Goal: Answer question/provide support: Ask a question

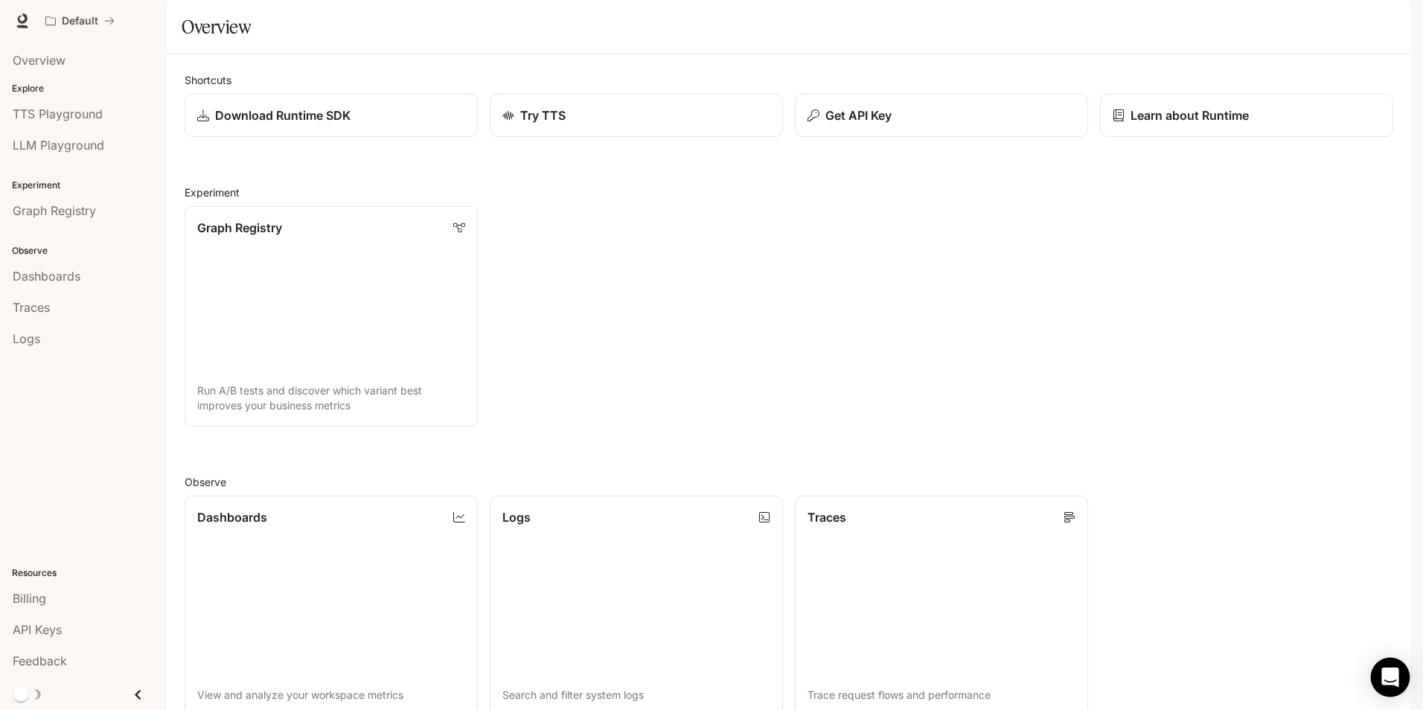
drag, startPoint x: 1364, startPoint y: 678, endPoint x: 1390, endPoint y: 667, distance: 28.3
click at [1370, 675] on div "Dashboards View and analyze your workspace metrics Logs Search and filter syste…" at bounding box center [783, 600] width 1221 height 232
click at [1384, 664] on div "Open Intercom Messenger" at bounding box center [1390, 677] width 39 height 39
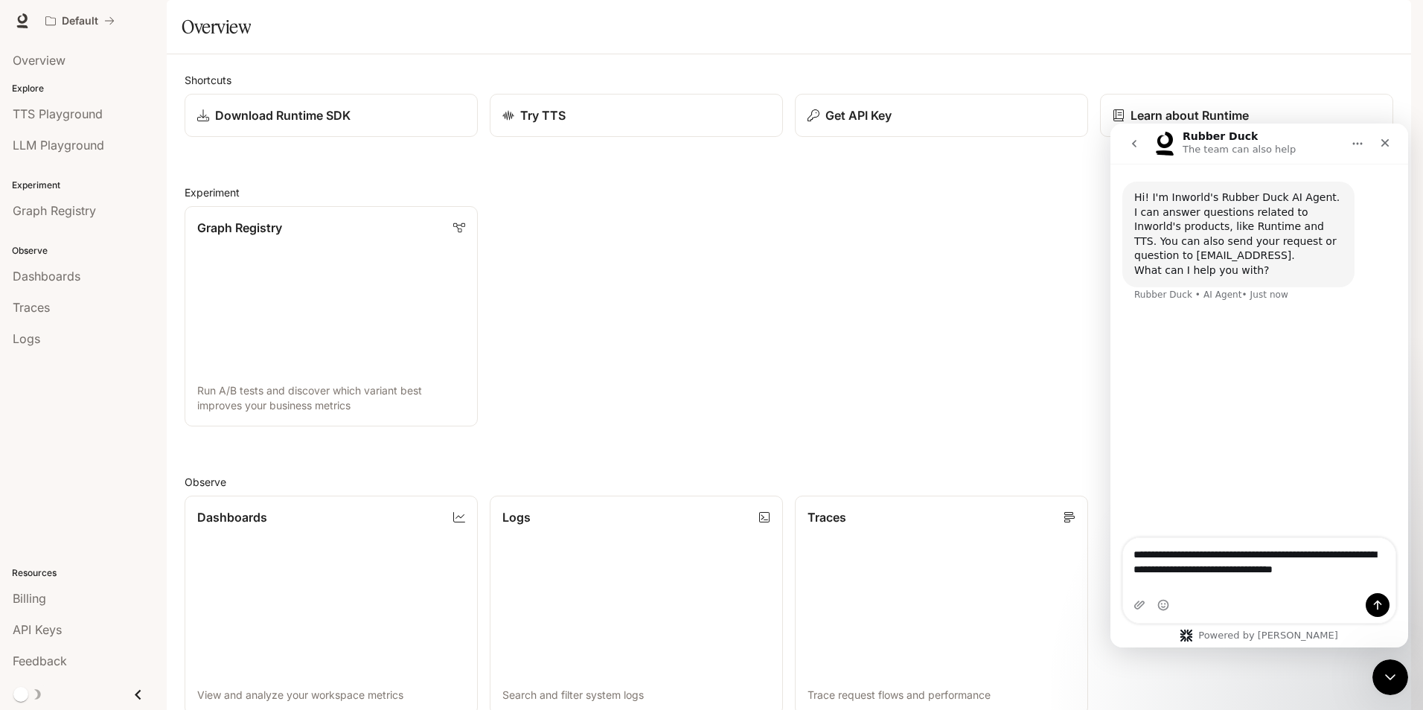
type textarea "**********"
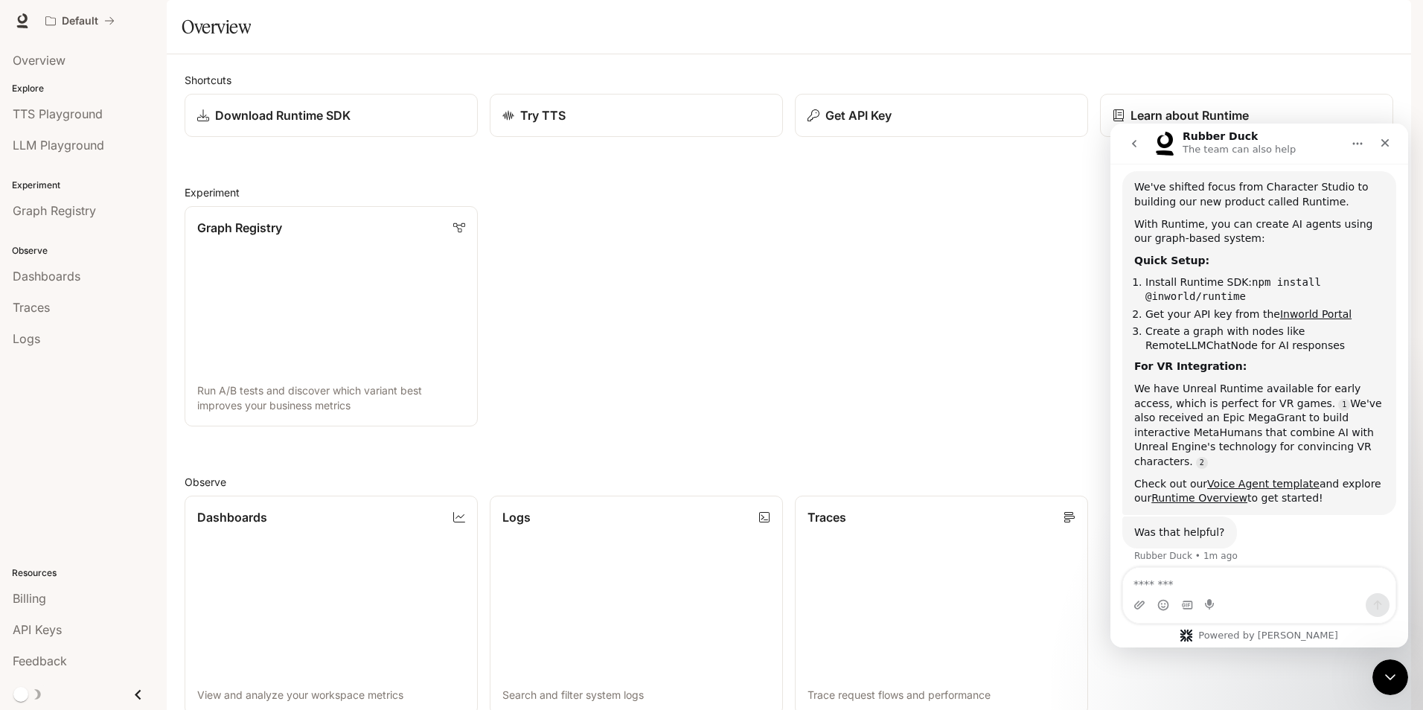
scroll to position [199, 0]
click at [7, 621] on li "API Keys" at bounding box center [83, 629] width 167 height 31
click at [7, 621] on link "API Keys" at bounding box center [83, 630] width 155 height 28
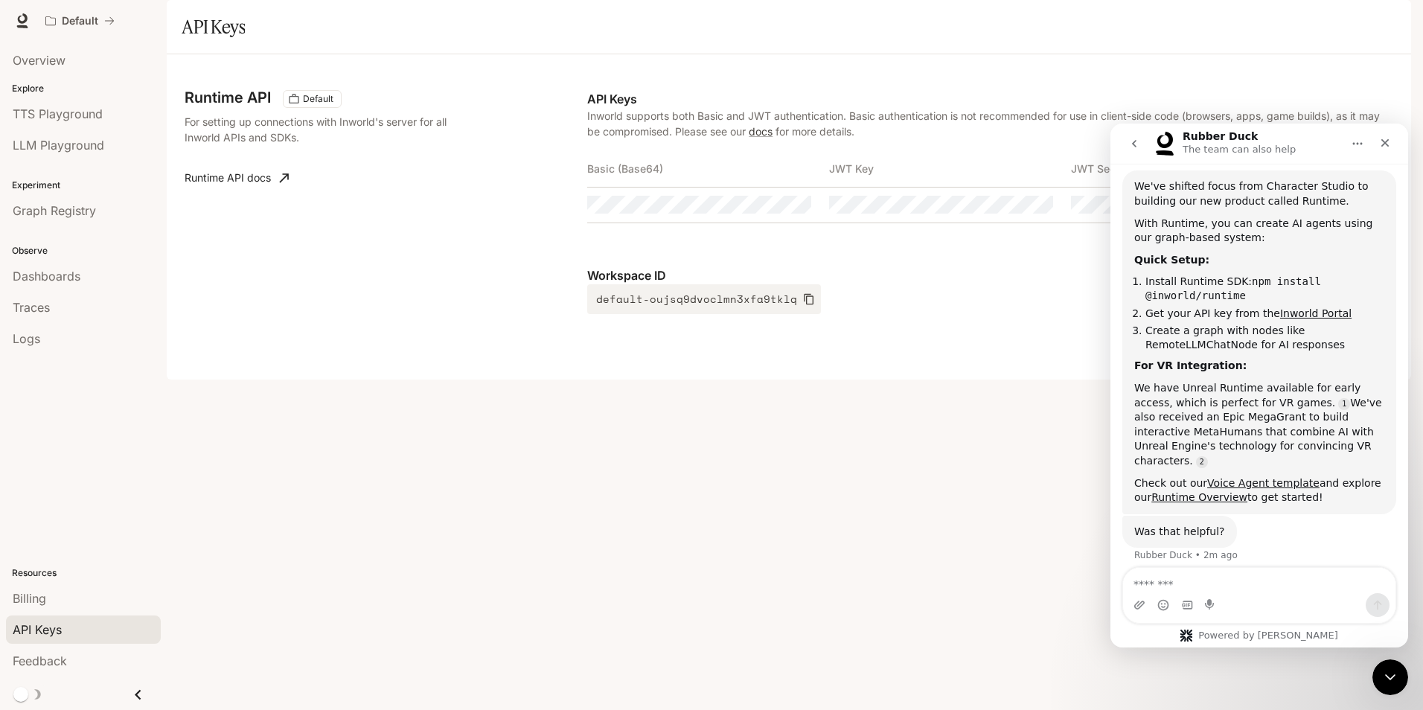
click at [684, 187] on th "Basic (Base64)" at bounding box center [708, 169] width 242 height 36
click at [1253, 581] on textarea "Message…" at bounding box center [1259, 580] width 272 height 25
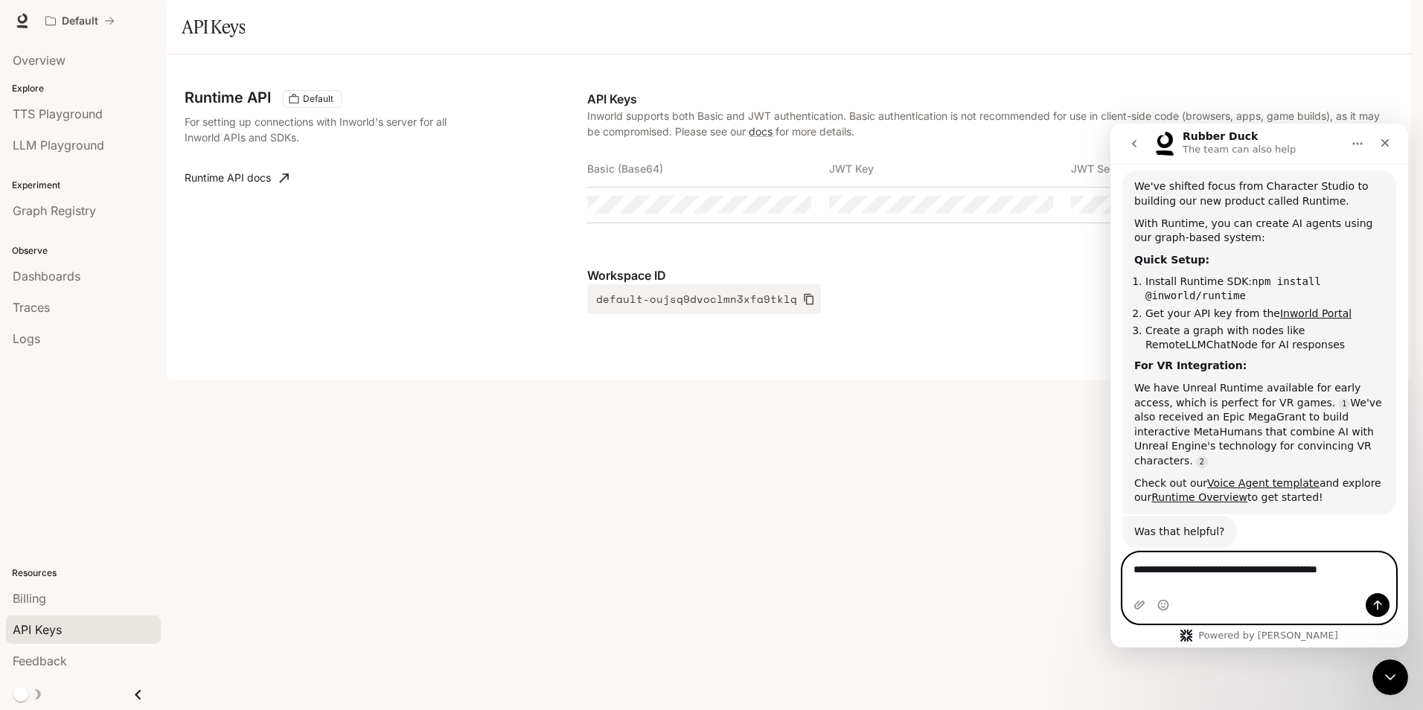
type textarea "**********"
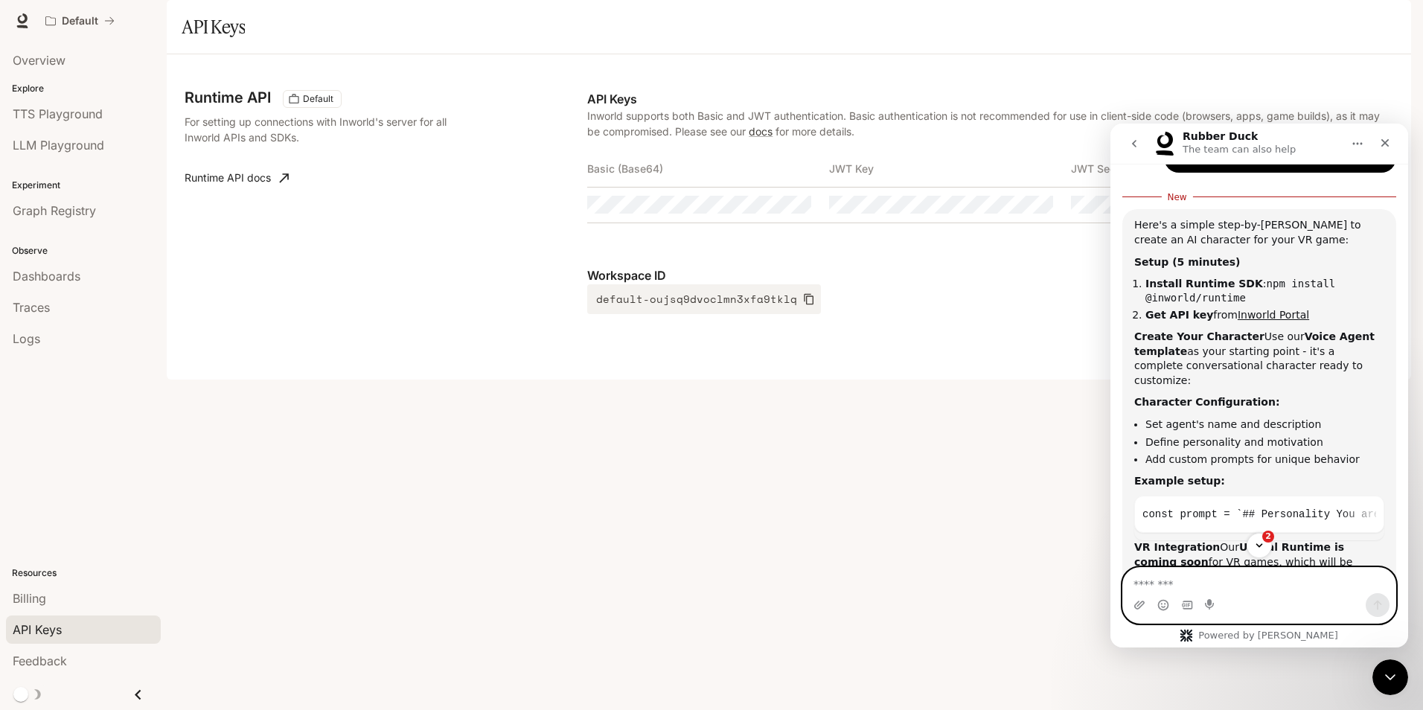
scroll to position [658, 0]
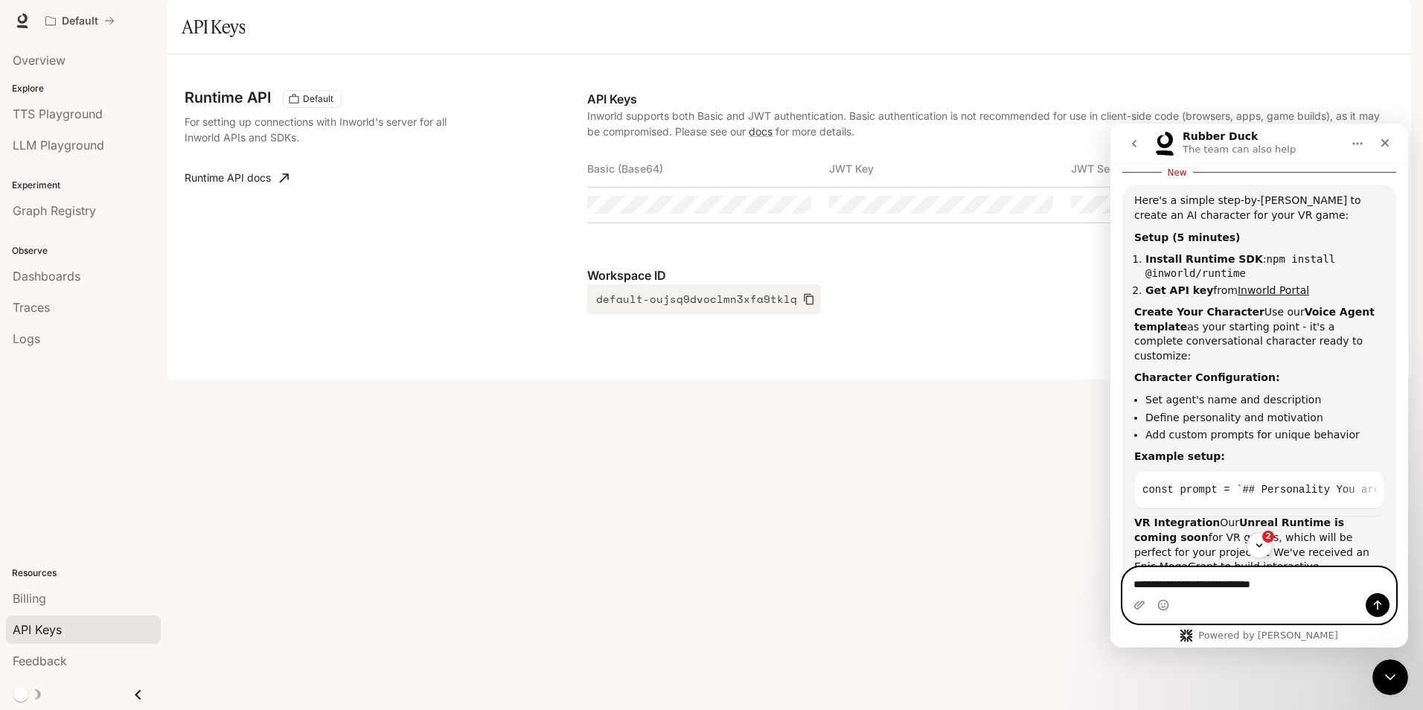
type textarea "**********"
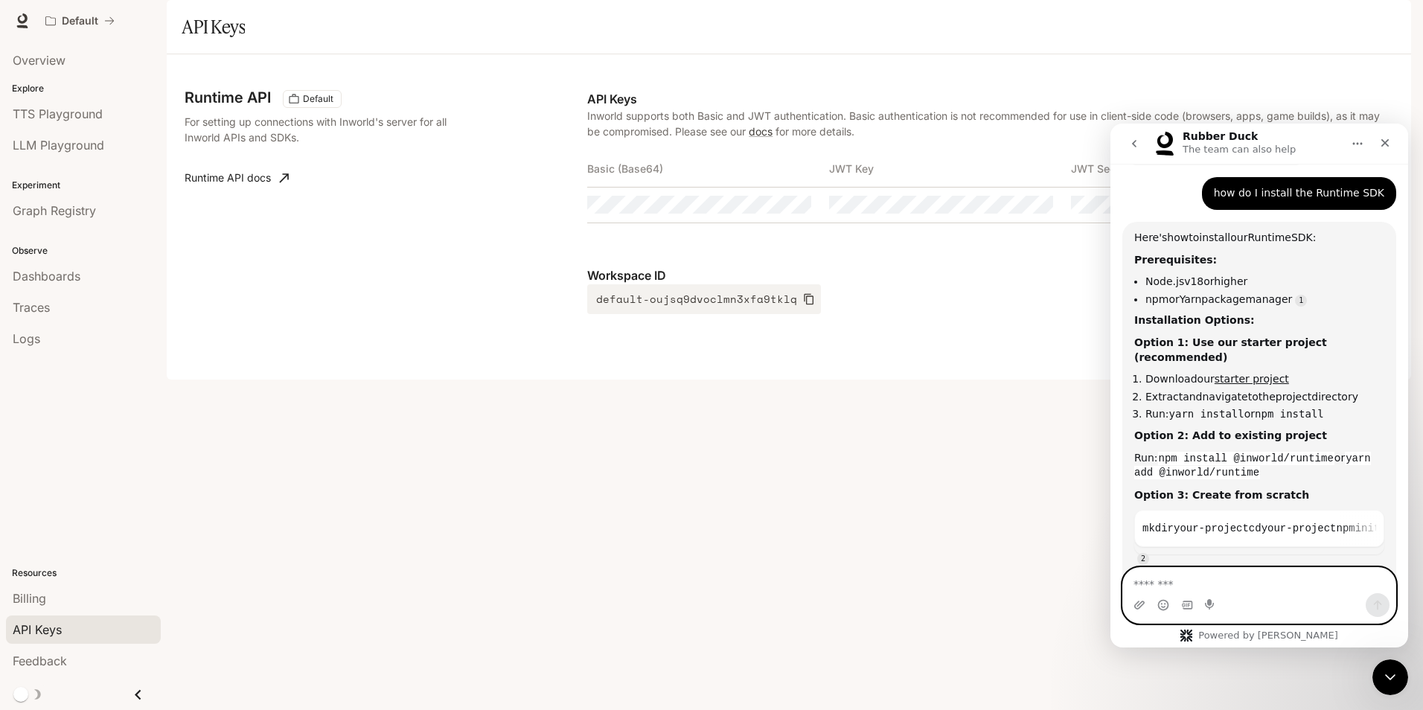
scroll to position [1189, 0]
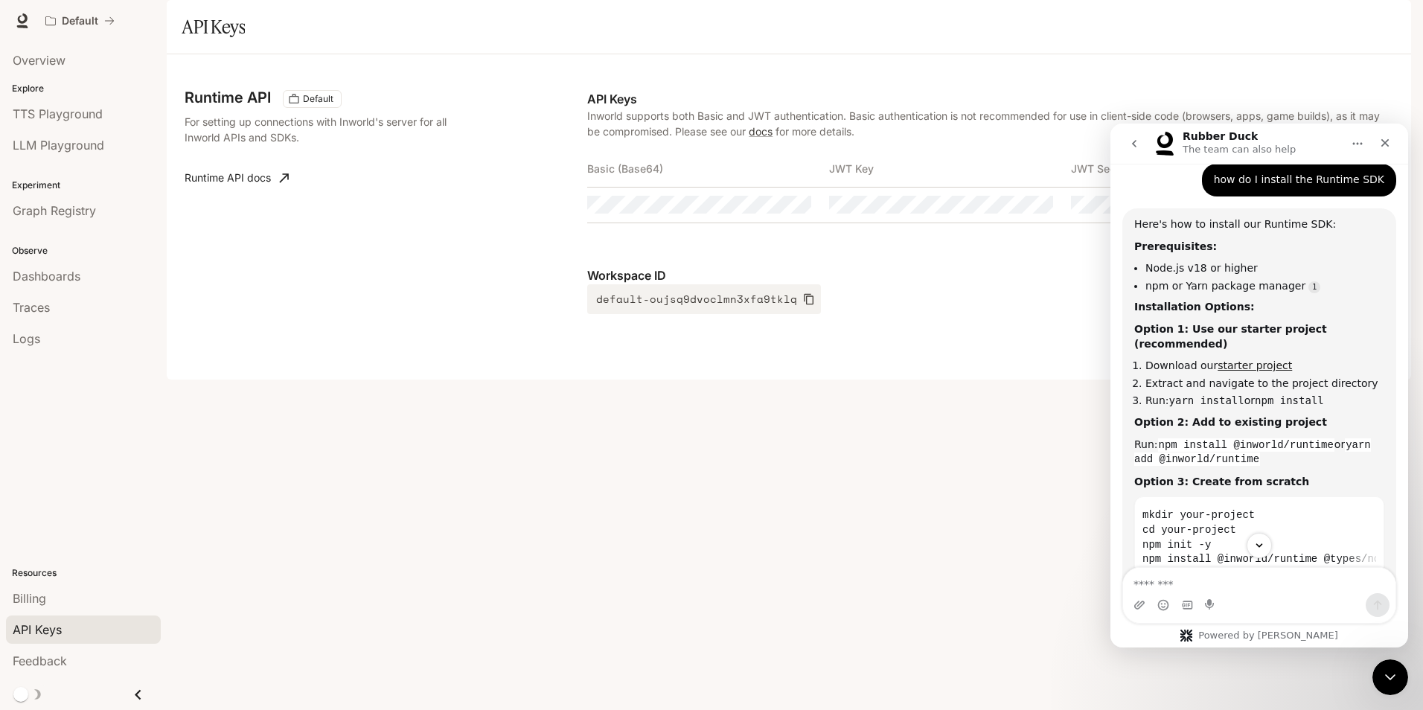
drag, startPoint x: 1237, startPoint y: 299, endPoint x: 1242, endPoint y: 307, distance: 9.1
click at [1242, 306] on div "Here's how to install our Runtime SDK: Prerequisites: Node.js v18 or higher npm…" at bounding box center [1259, 422] width 250 height 411
drag, startPoint x: 1242, startPoint y: 307, endPoint x: 1251, endPoint y: 317, distance: 13.7
click at [1251, 360] on link "starter project" at bounding box center [1255, 366] width 74 height 12
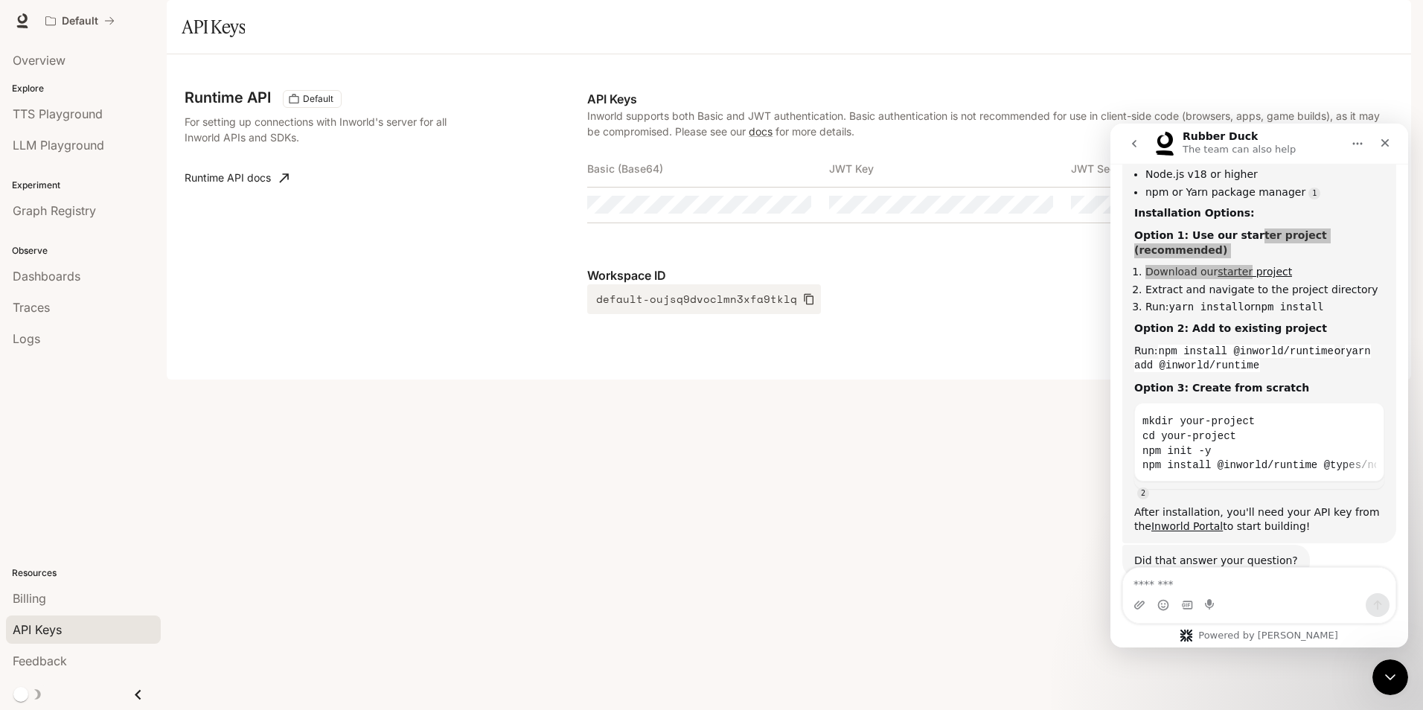
click at [1053, 380] on div "Runtime API Default For setting up connections with Inworld's server for all In…" at bounding box center [789, 216] width 1245 height 325
click at [48, 188] on p "Experiment" at bounding box center [83, 185] width 167 height 13
click at [72, 211] on span "Graph Registry" at bounding box center [54, 211] width 83 height 18
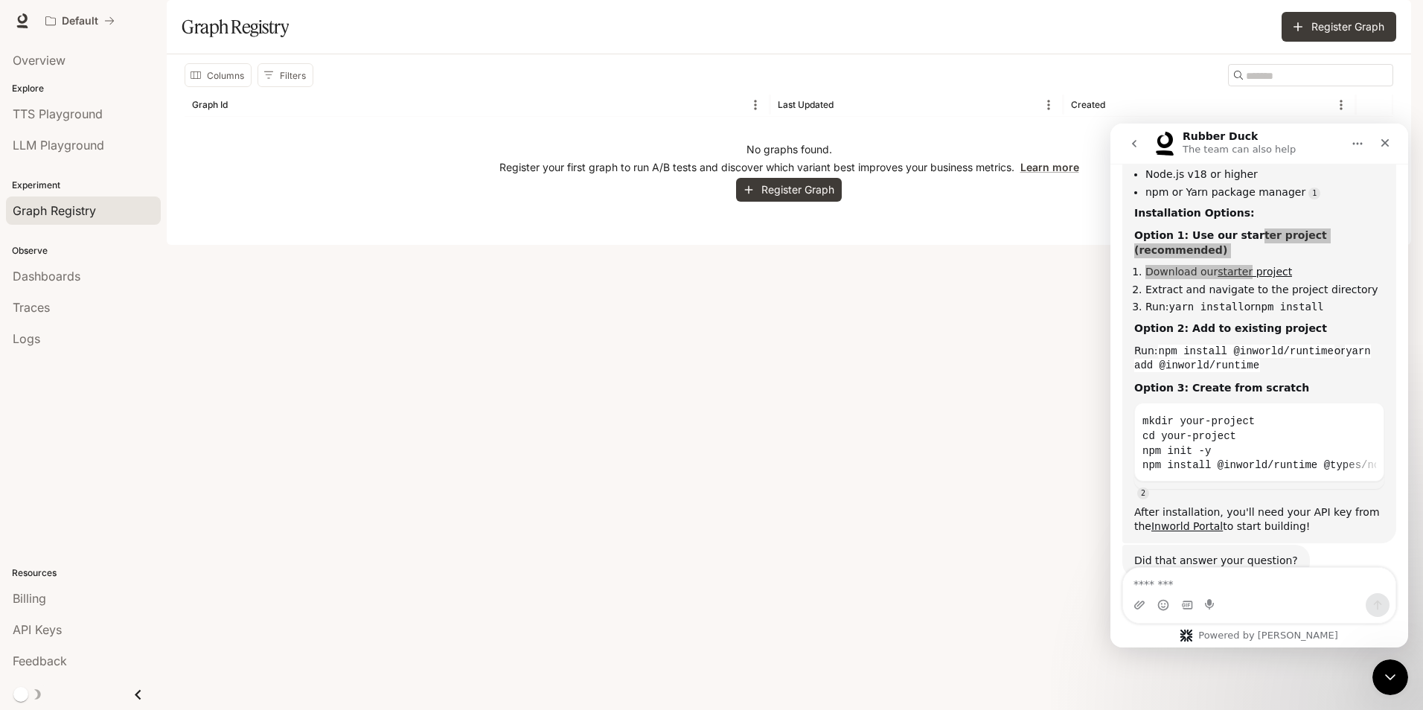
click at [937, 227] on div "No graphs found. Register your first graph to run A/B tests and discover which …" at bounding box center [789, 172] width 1209 height 110
click at [1383, 140] on icon "Close" at bounding box center [1386, 143] width 8 height 8
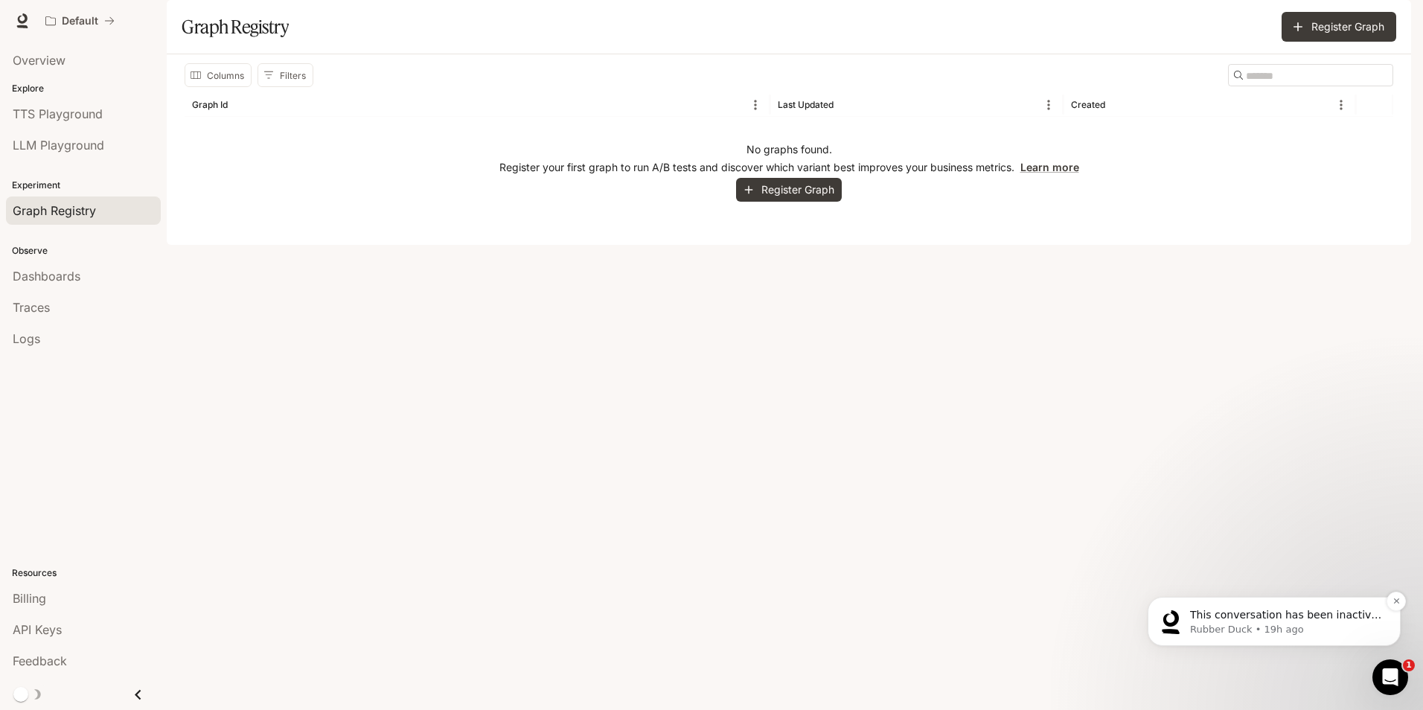
click at [1219, 632] on p "Rubber Duck • 19h ago" at bounding box center [1286, 629] width 192 height 13
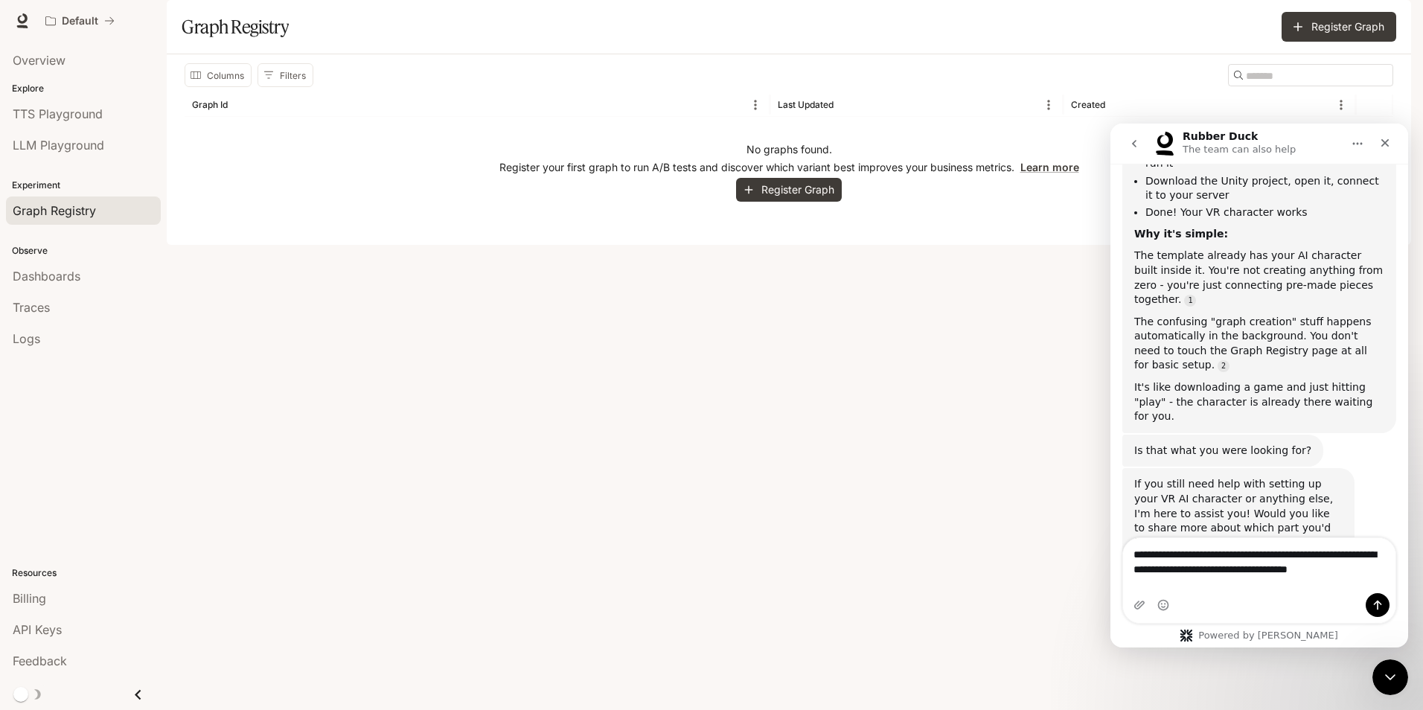
scroll to position [3972, 0]
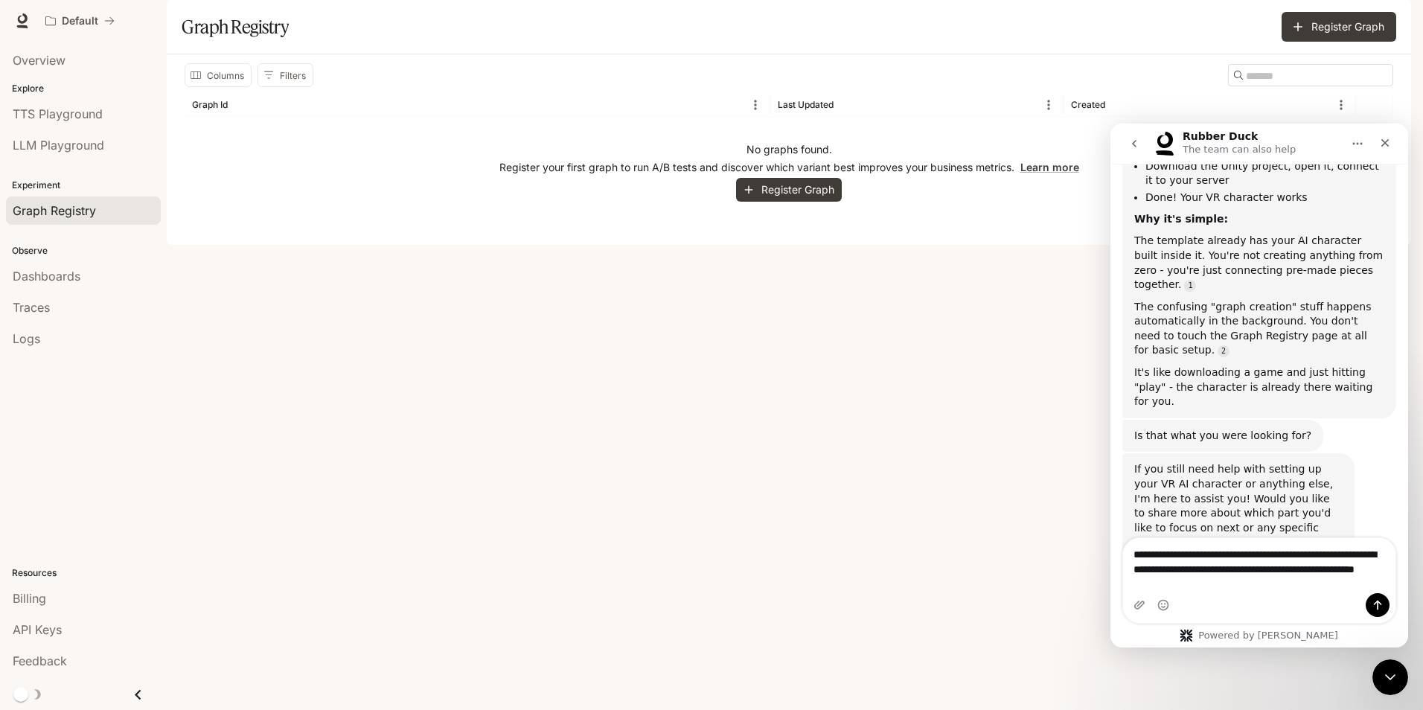
type textarea "**********"
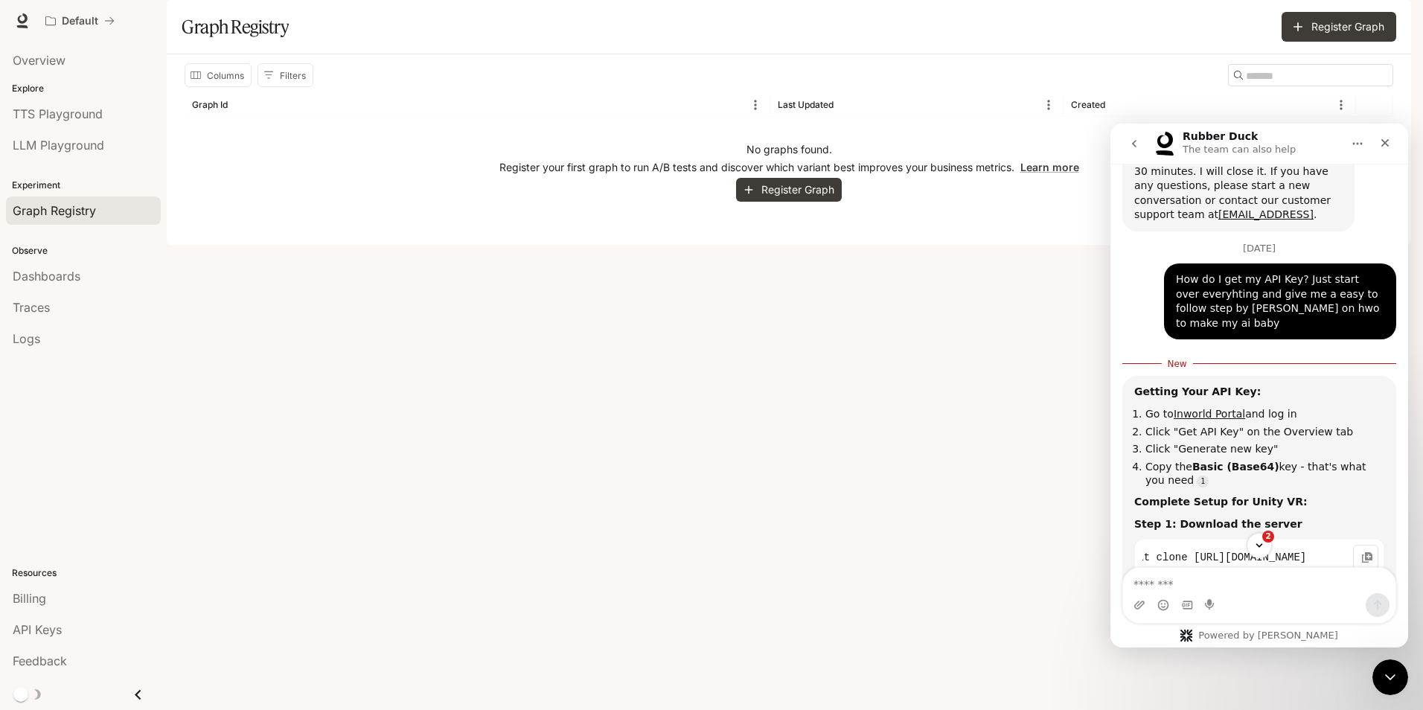
scroll to position [0, 0]
click at [66, 619] on link "API Keys" at bounding box center [83, 630] width 155 height 28
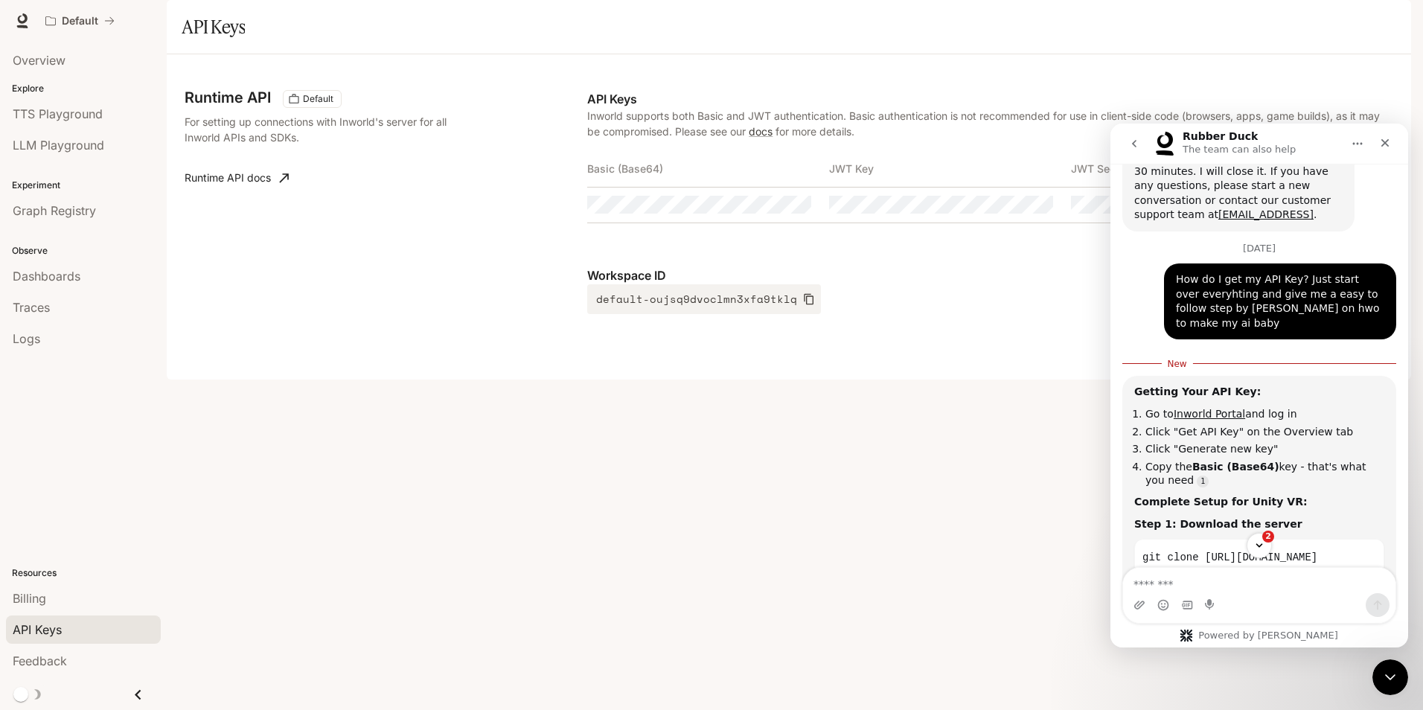
click at [747, 223] on td at bounding box center [708, 205] width 242 height 36
click at [799, 211] on icon "Copy Basic (Base64)" at bounding box center [799, 205] width 12 height 12
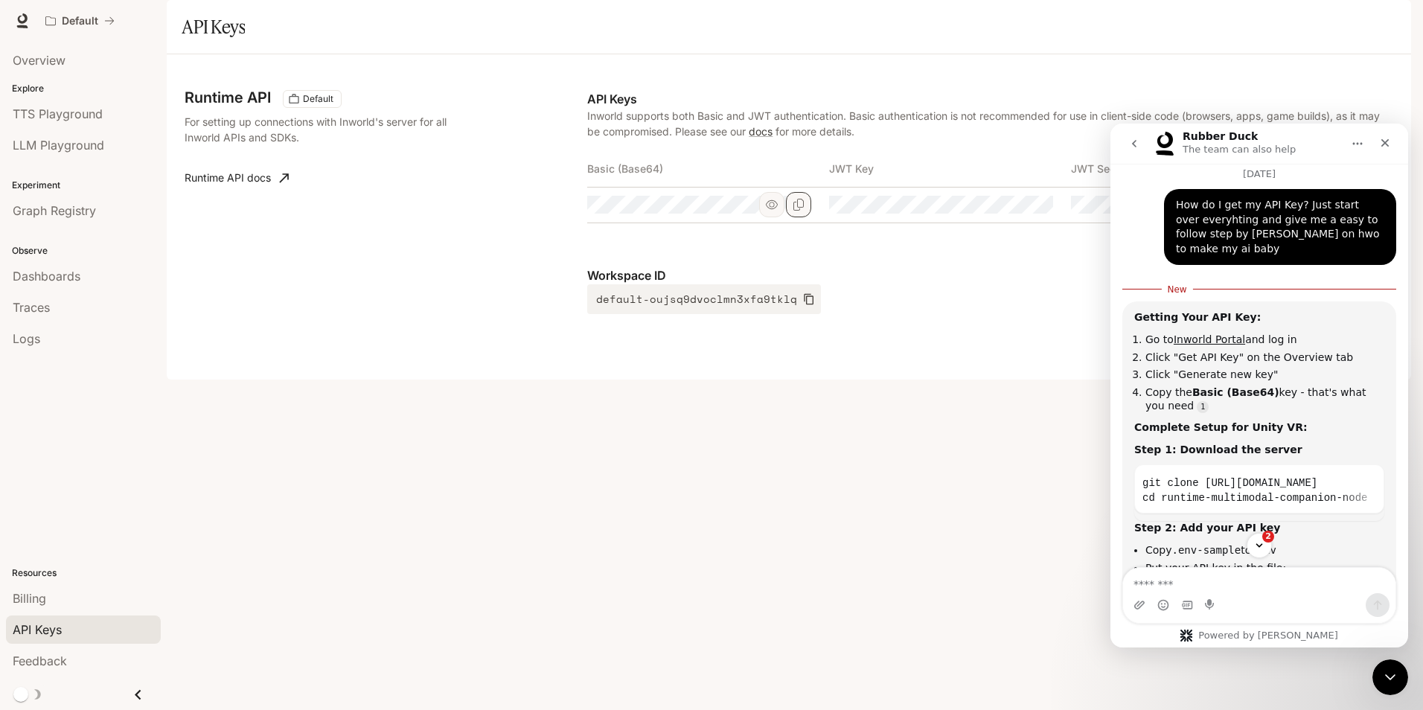
scroll to position [4317, 0]
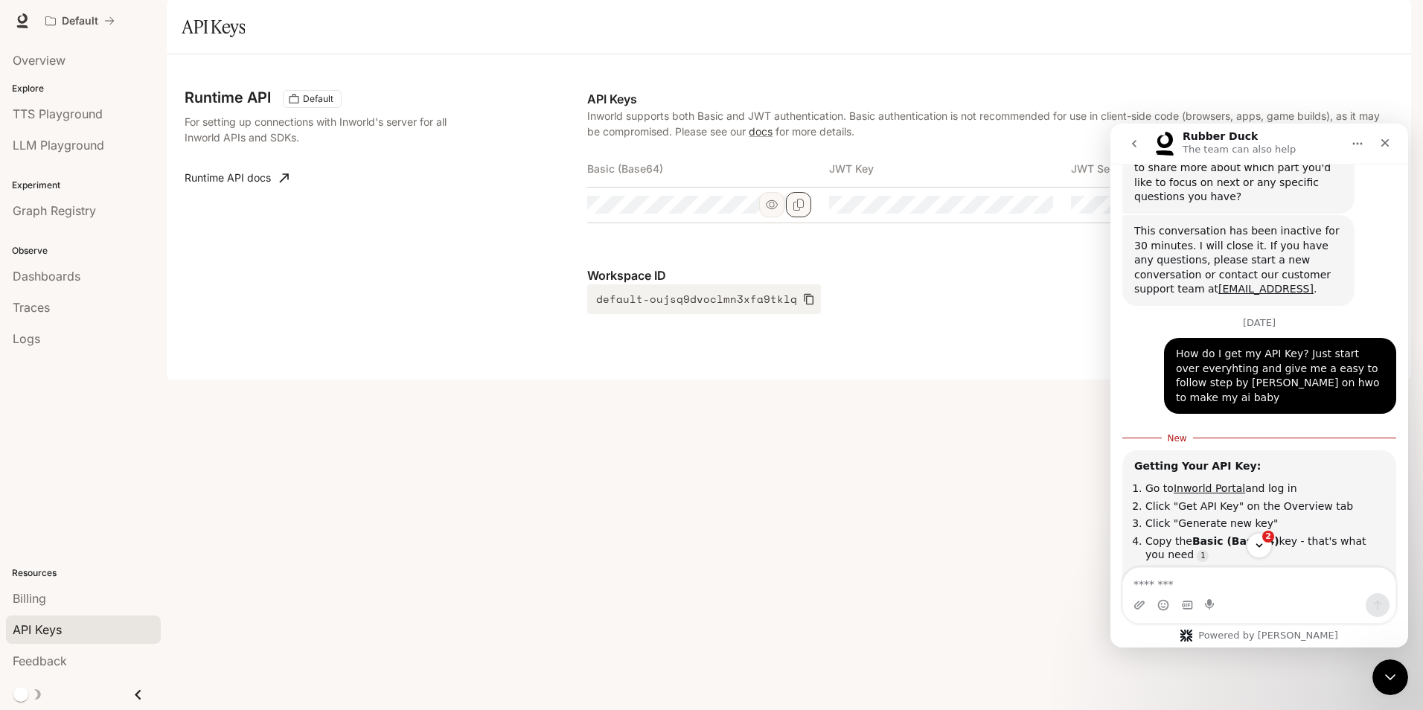
click at [1364, 626] on icon "Copy this code block to your clipboard." at bounding box center [1367, 632] width 12 height 12
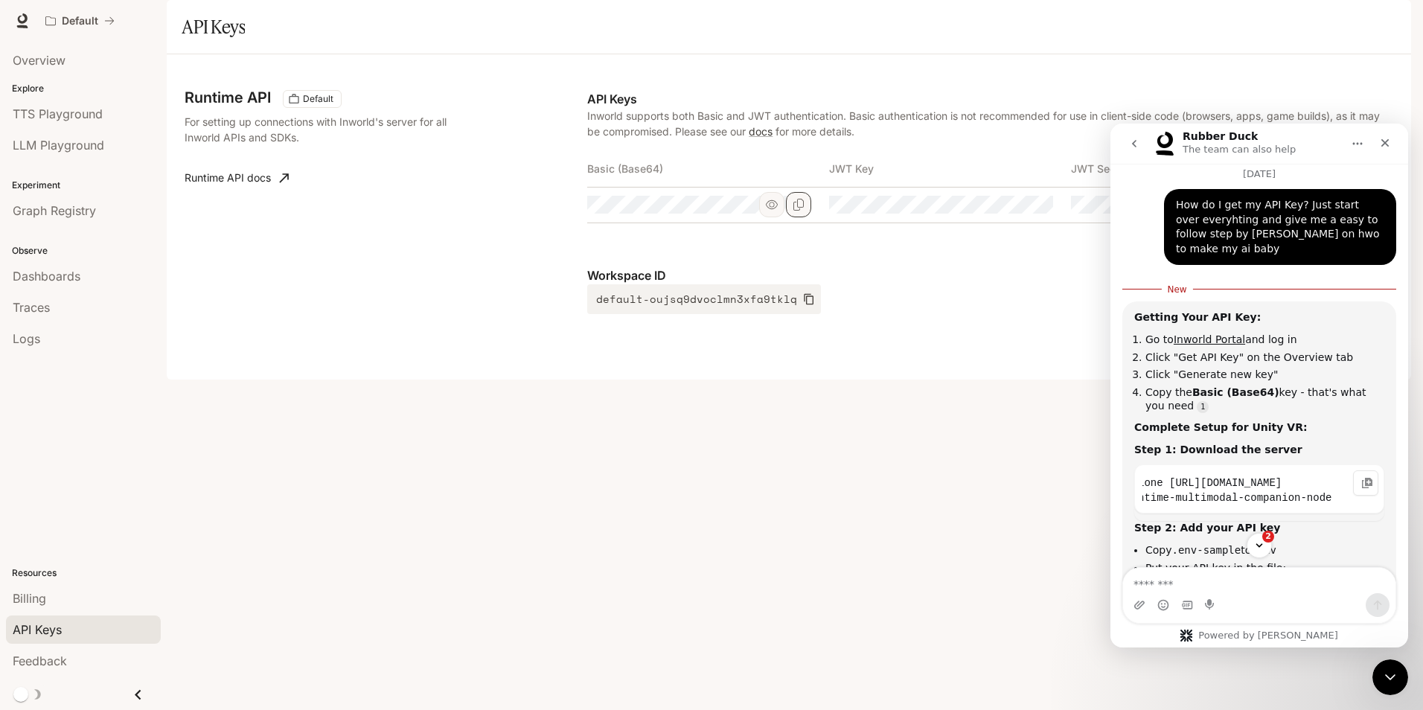
scroll to position [0, 0]
drag, startPoint x: 1191, startPoint y: 351, endPoint x: 2203, endPoint y: 428, distance: 1014.5
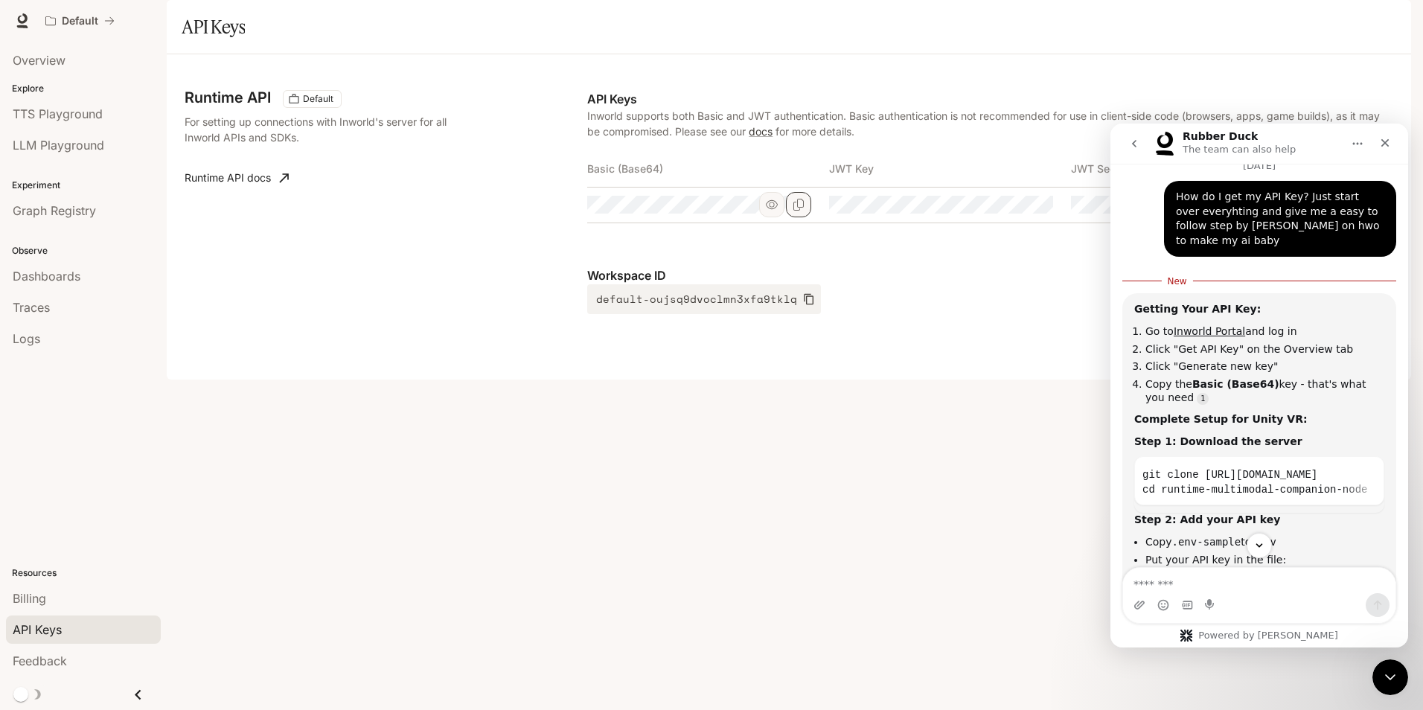
scroll to position [4431, 0]
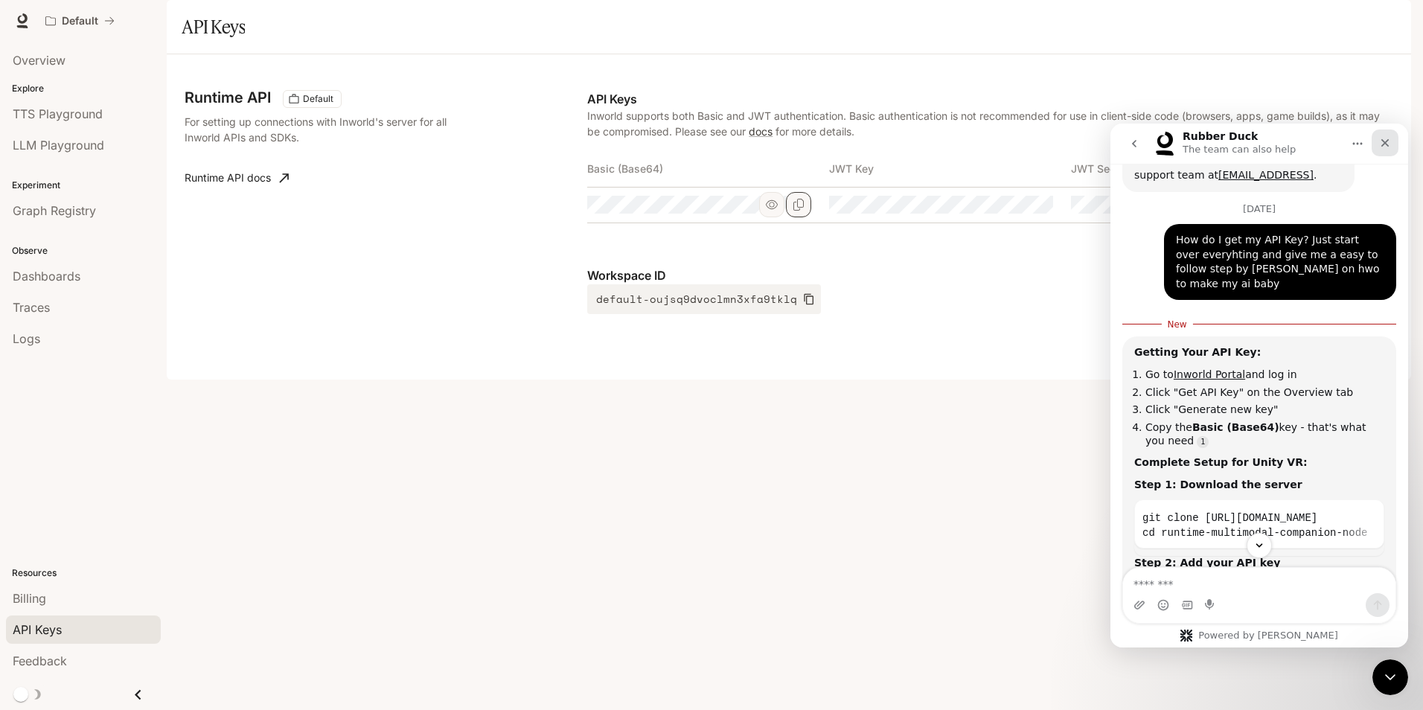
click at [1390, 139] on icon "Close" at bounding box center [1385, 143] width 12 height 12
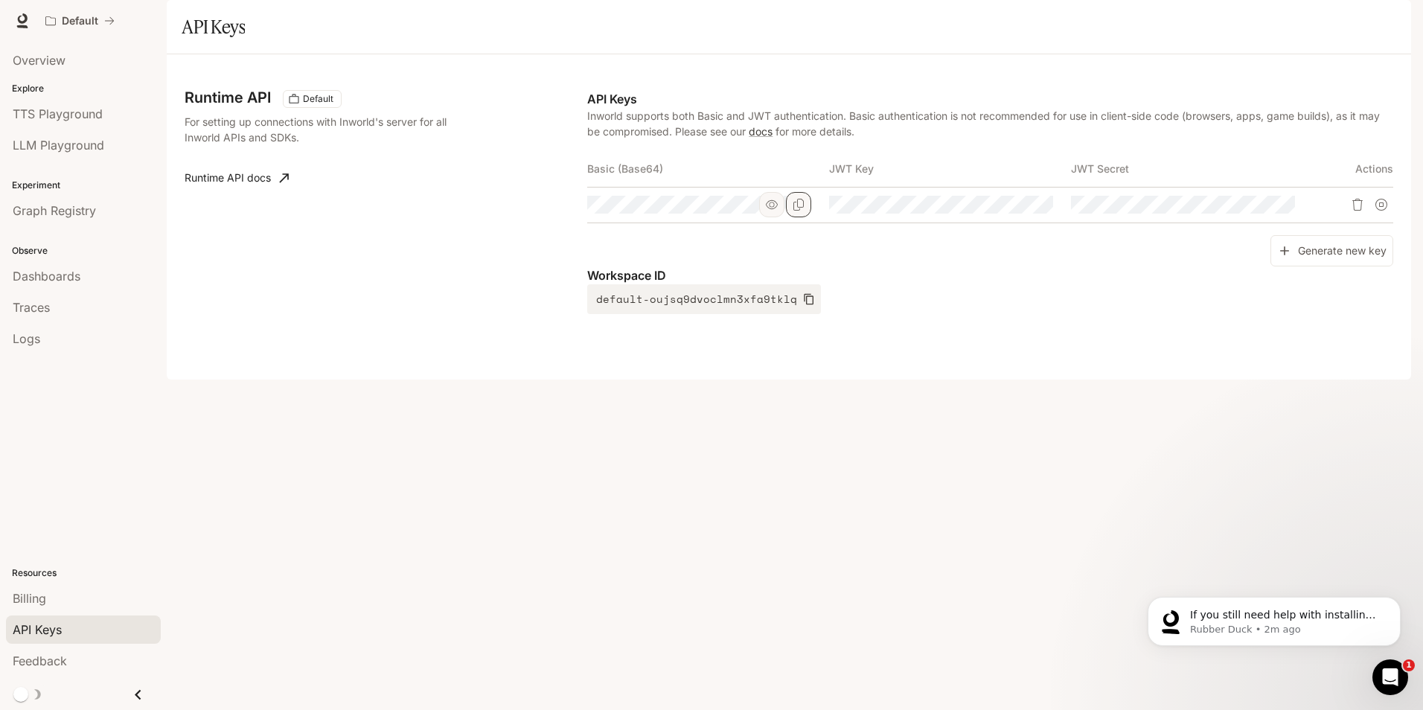
scroll to position [0, 0]
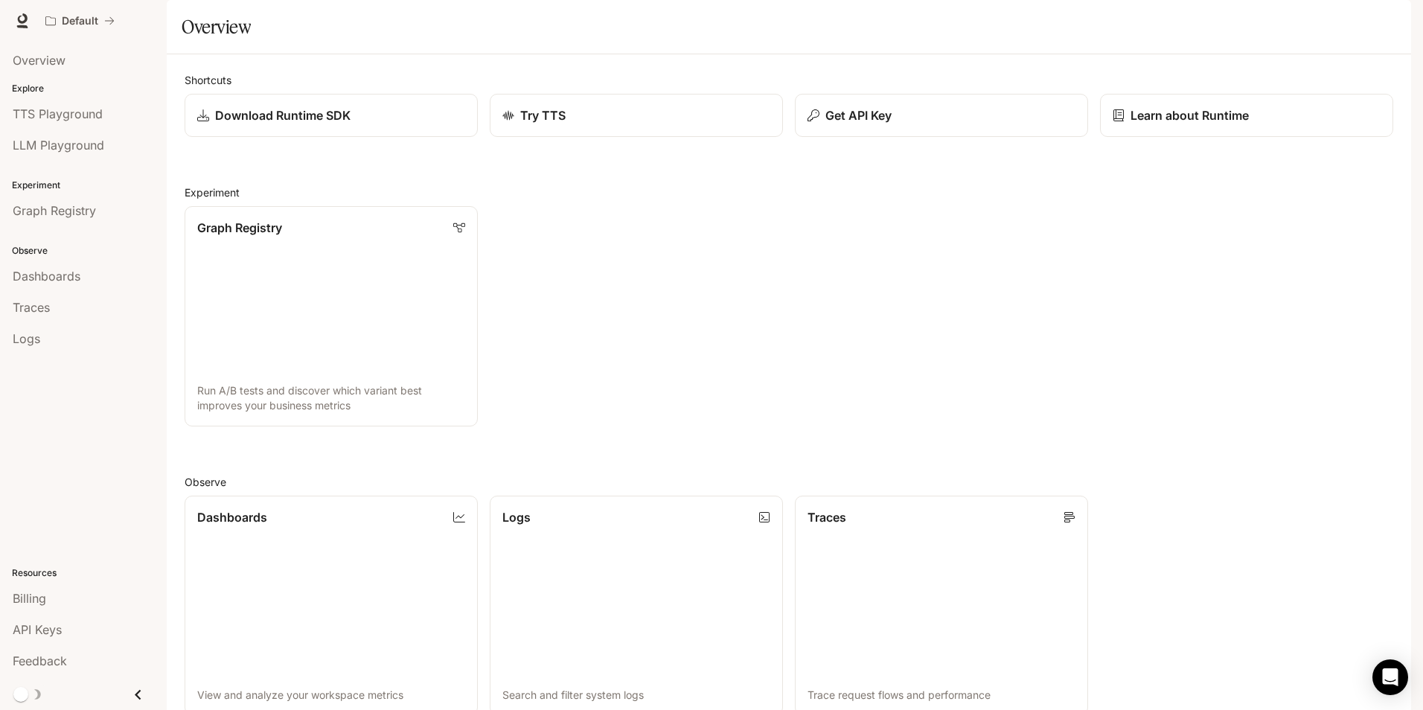
scroll to position [361, 0]
click at [1401, 655] on body "Skip to main content Default Runtime Runtime Documentation Documentation Portal…" at bounding box center [711, 355] width 1423 height 710
drag, startPoint x: 1401, startPoint y: 655, endPoint x: 1380, endPoint y: 684, distance: 35.7
click at [1380, 686] on div "Open Intercom Messenger" at bounding box center [1390, 677] width 39 height 39
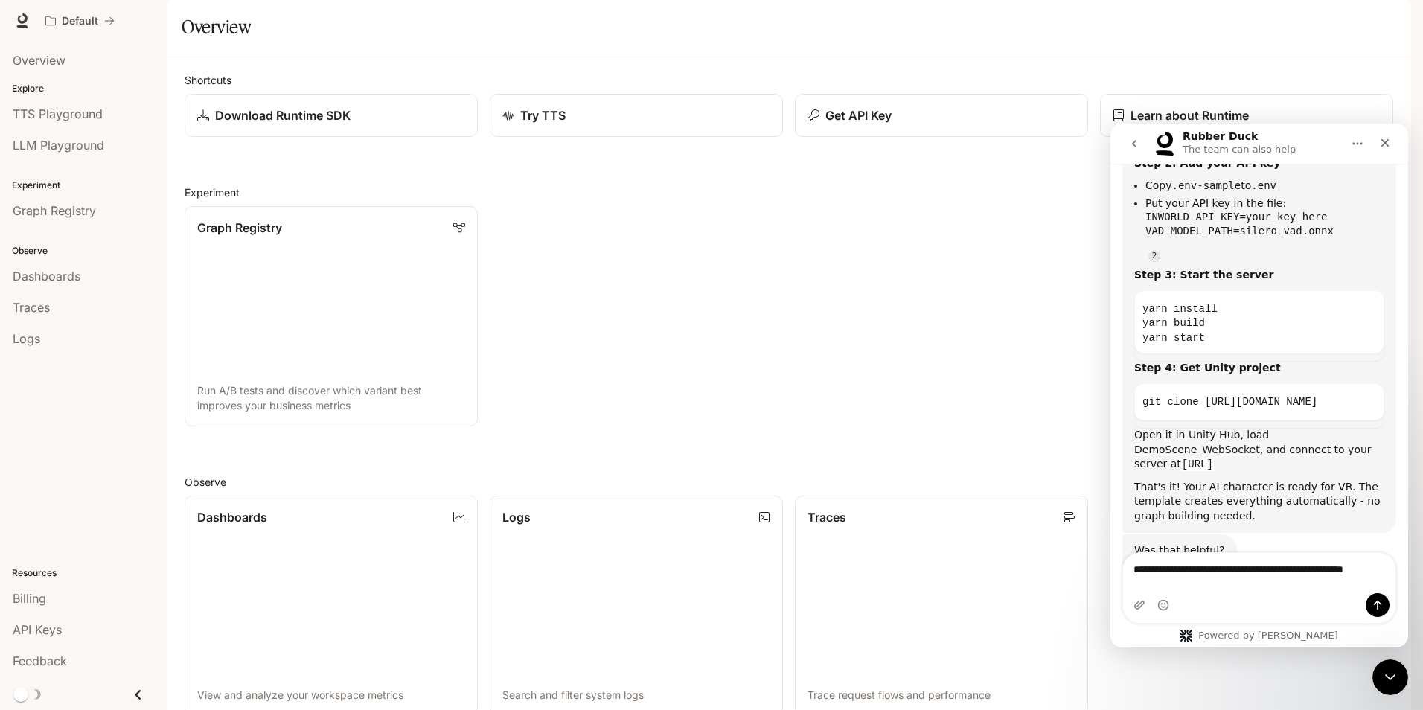
scroll to position [4821, 0]
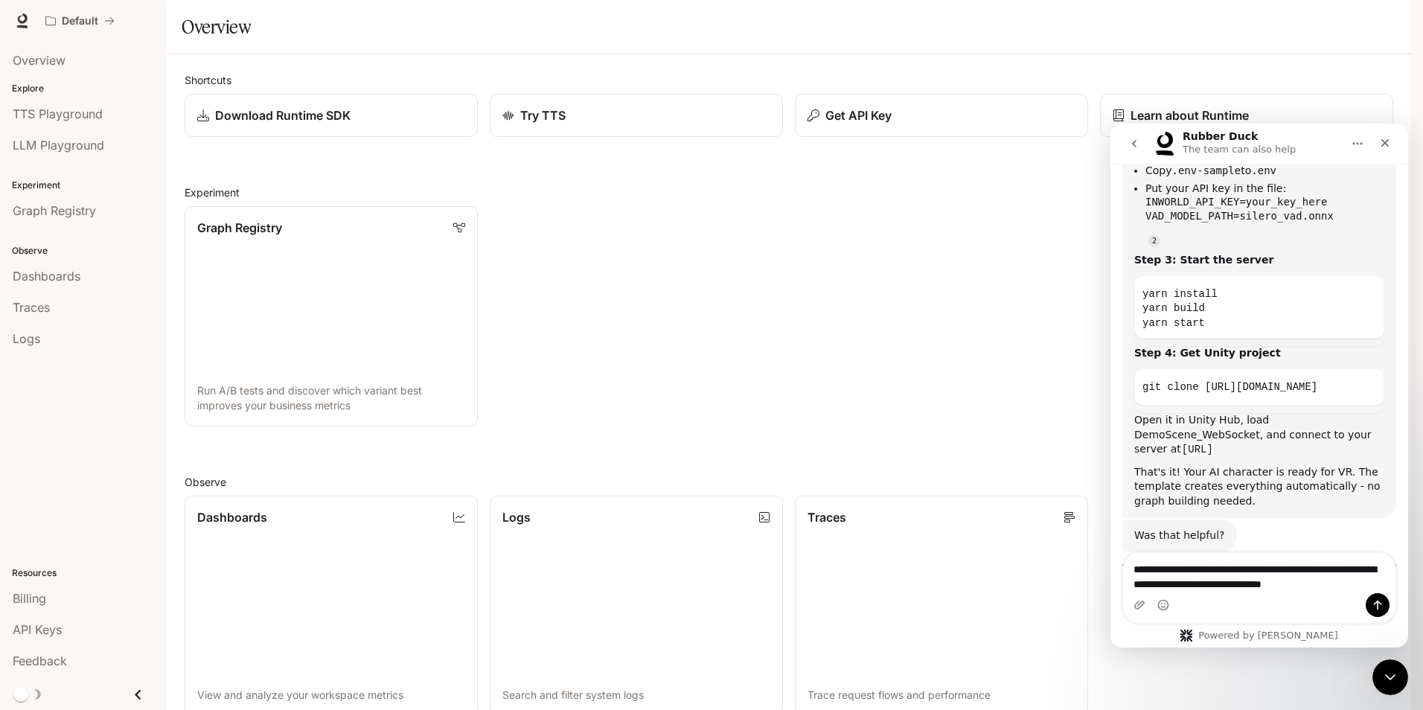
type textarea "**********"
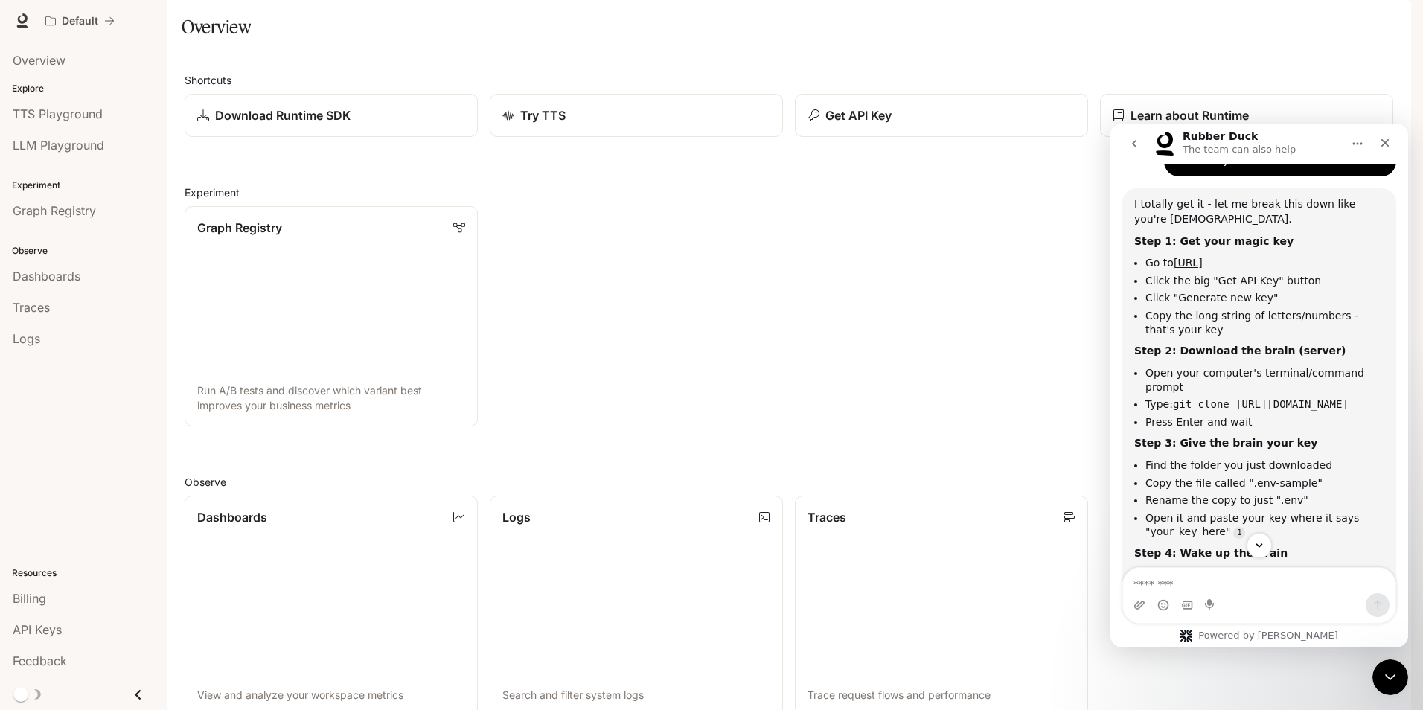
scroll to position [5280, 0]
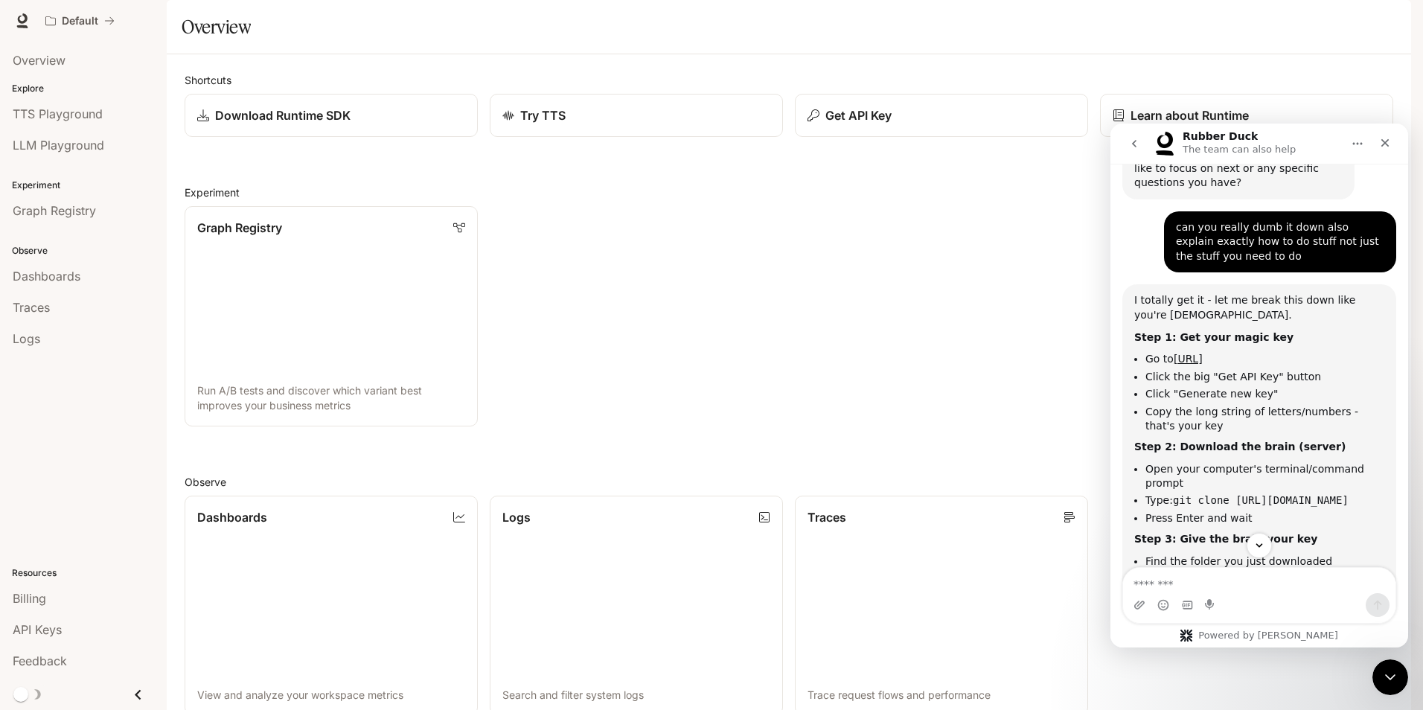
drag, startPoint x: 1270, startPoint y: 627, endPoint x: 1281, endPoint y: 563, distance: 64.2
click at [1270, 619] on div "Powered by [PERSON_NAME]" at bounding box center [1260, 607] width 298 height 80
click at [1307, 584] on textarea "Message…" at bounding box center [1259, 580] width 272 height 25
type textarea "**********"
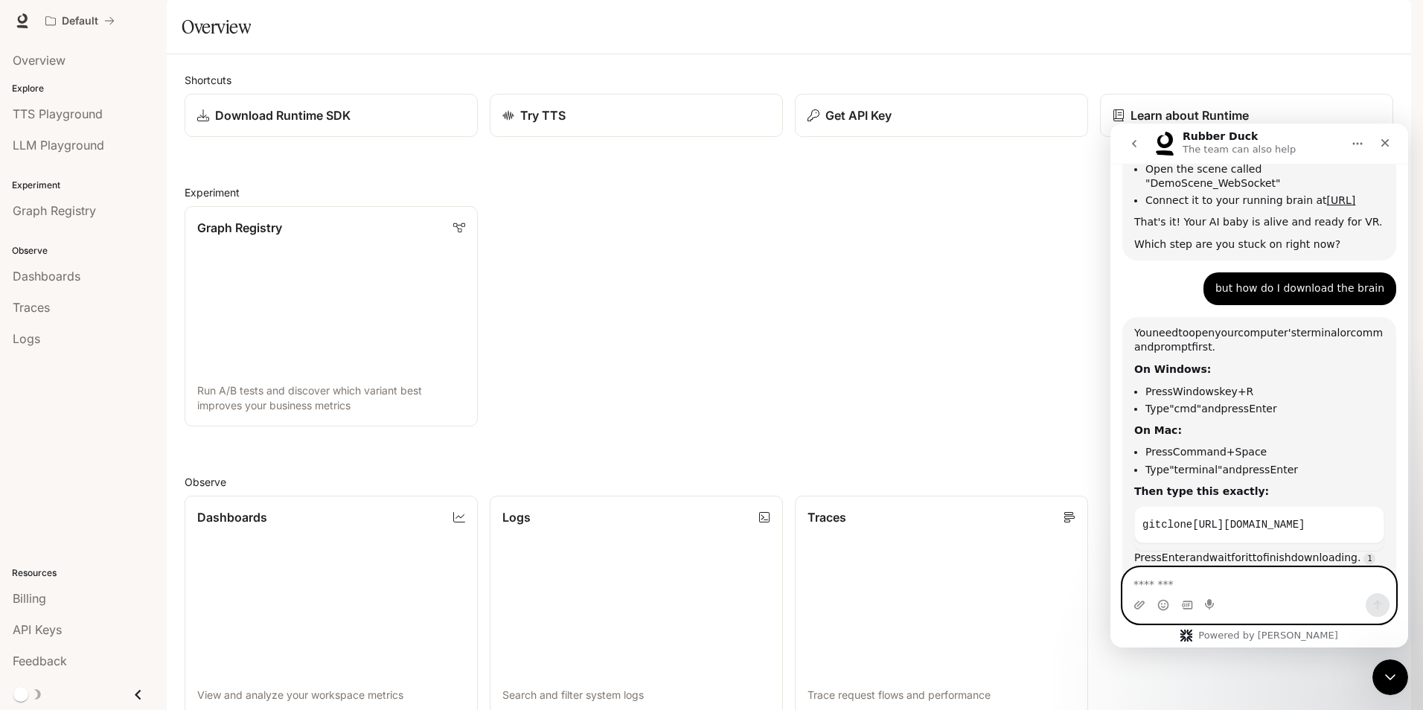
scroll to position [5924, 0]
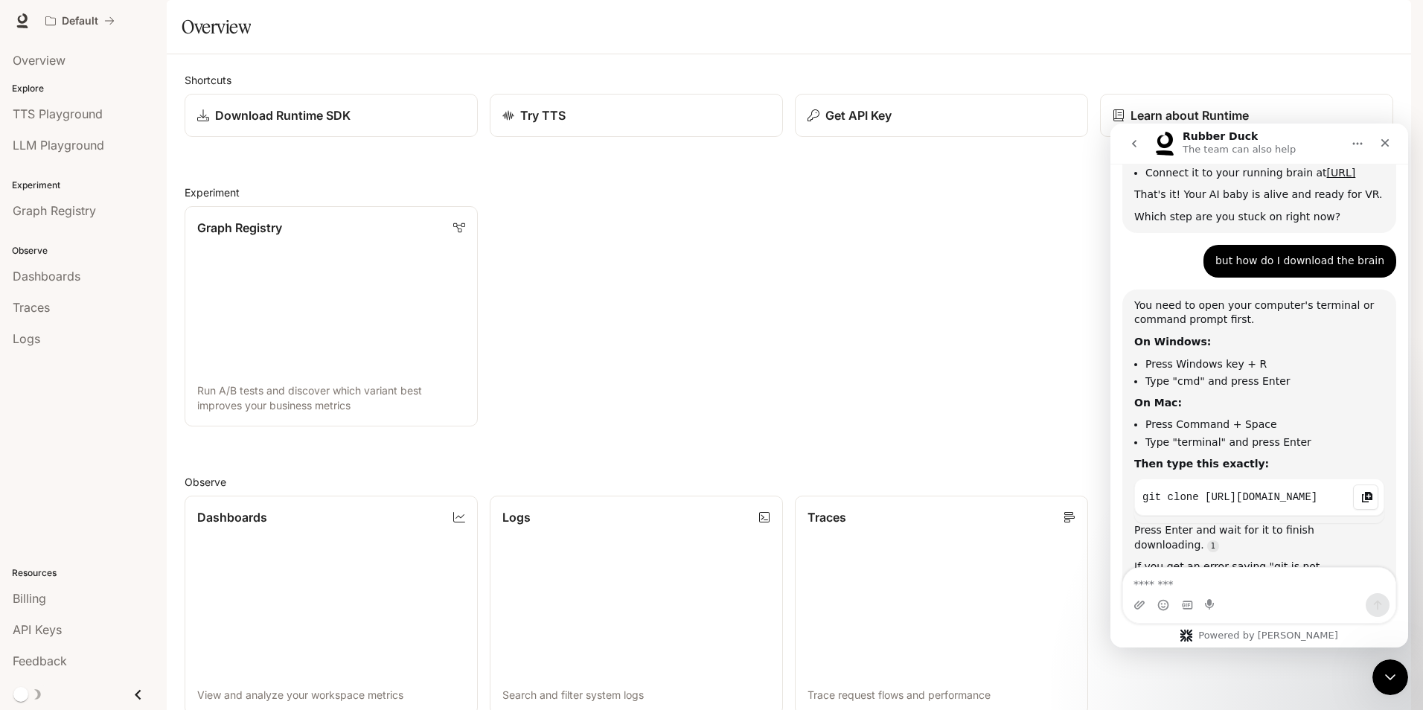
click at [1364, 491] on icon "Copy this code block to your clipboard." at bounding box center [1367, 497] width 12 height 12
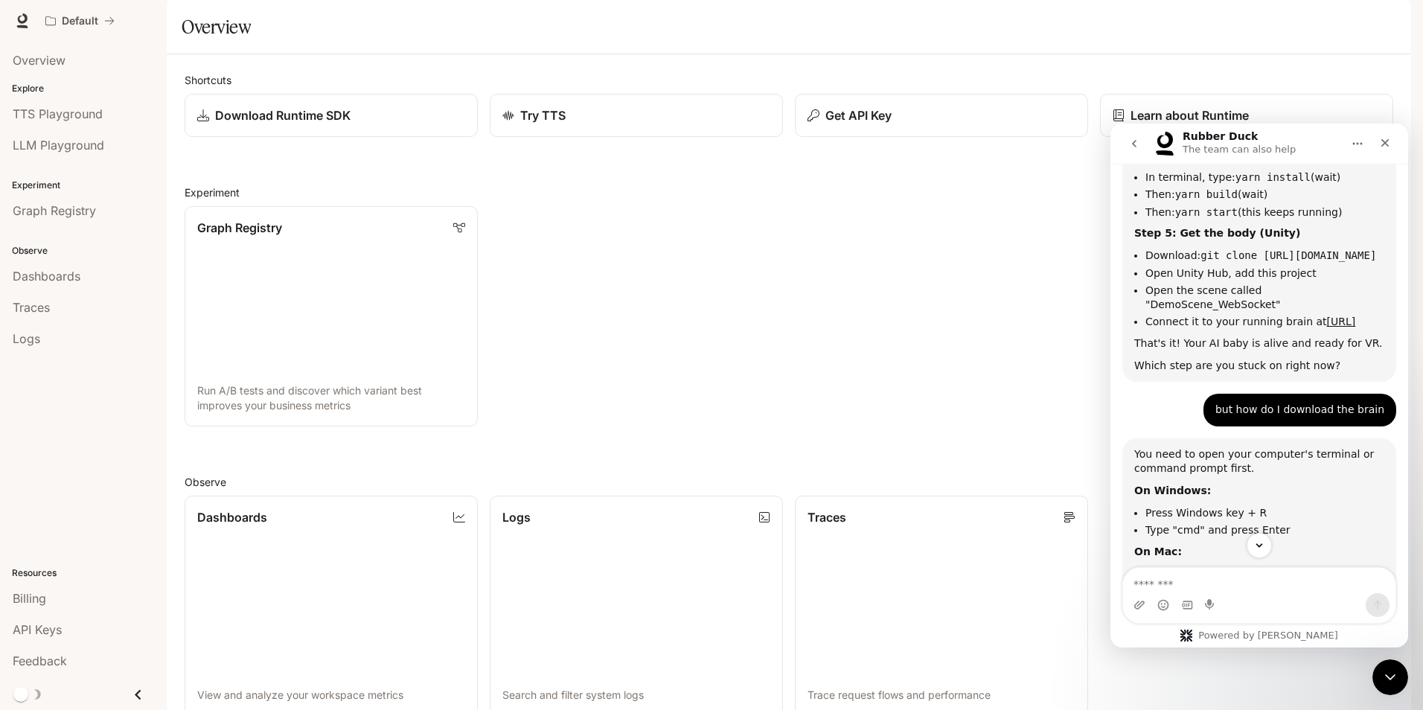
scroll to position [5947, 0]
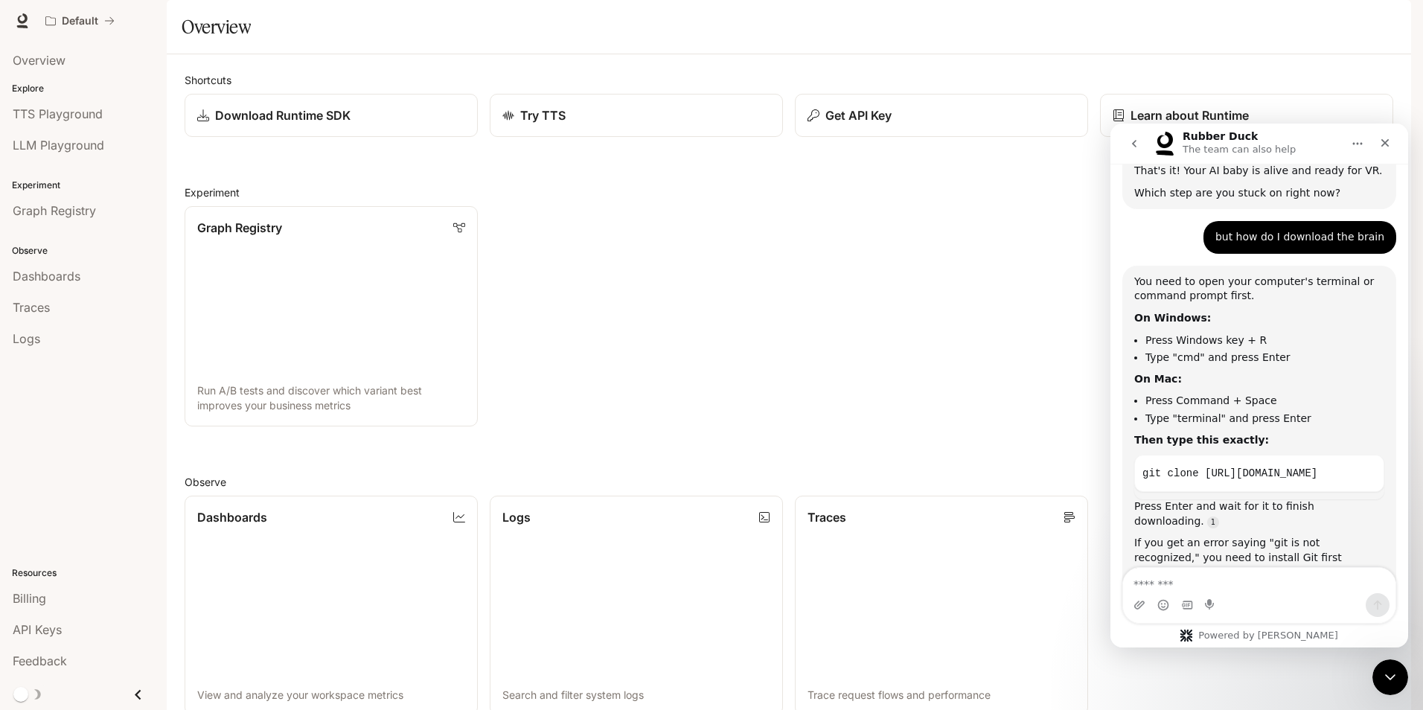
click at [1275, 566] on link "[URL][DOMAIN_NAME]" at bounding box center [1217, 572] width 116 height 12
click at [1244, 570] on textarea "Message…" at bounding box center [1259, 580] width 272 height 25
type textarea "**********"
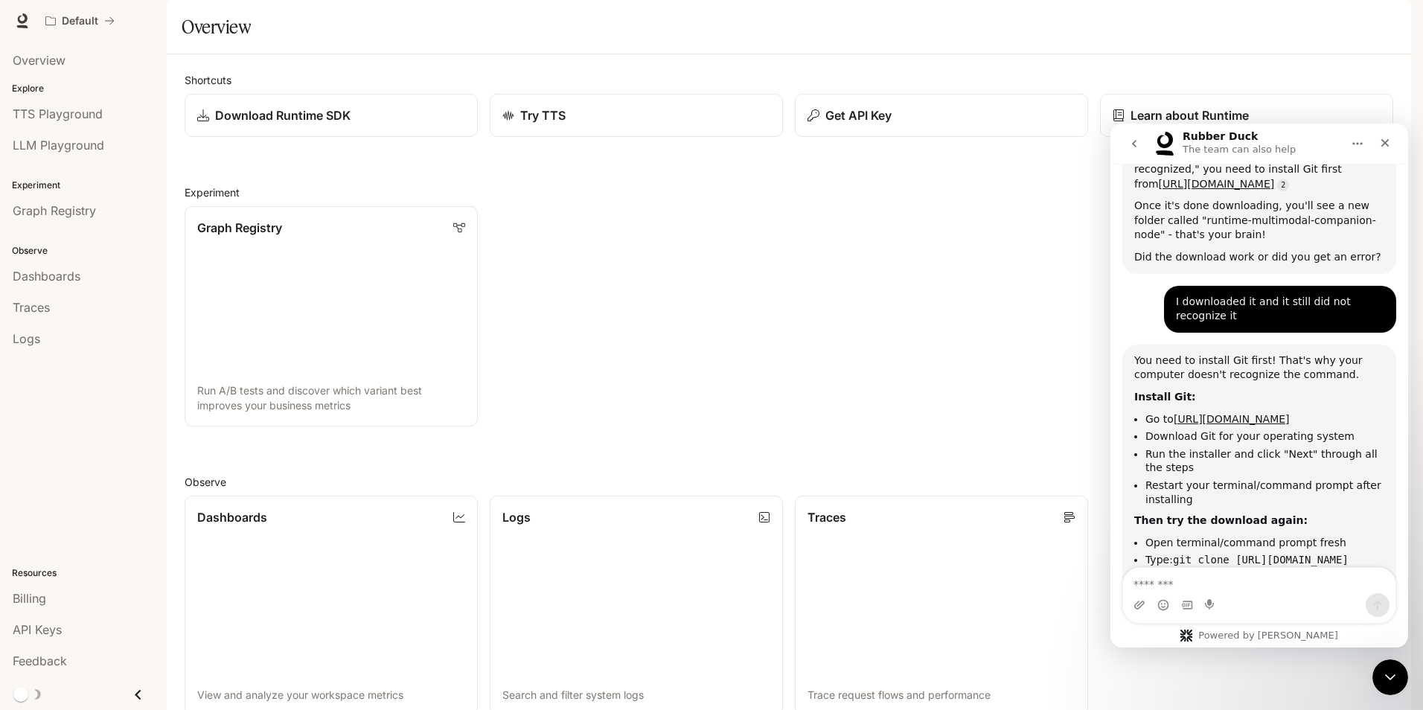
scroll to position [6349, 0]
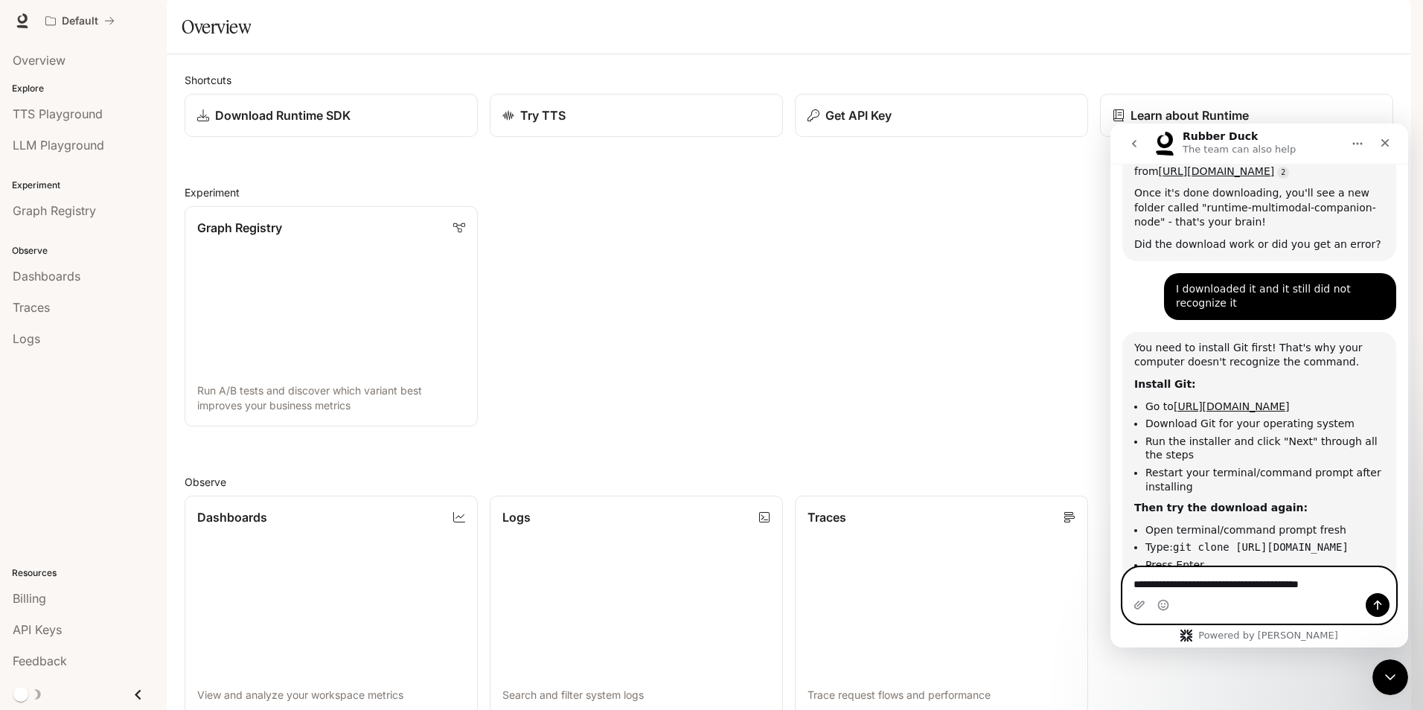
type textarea "**********"
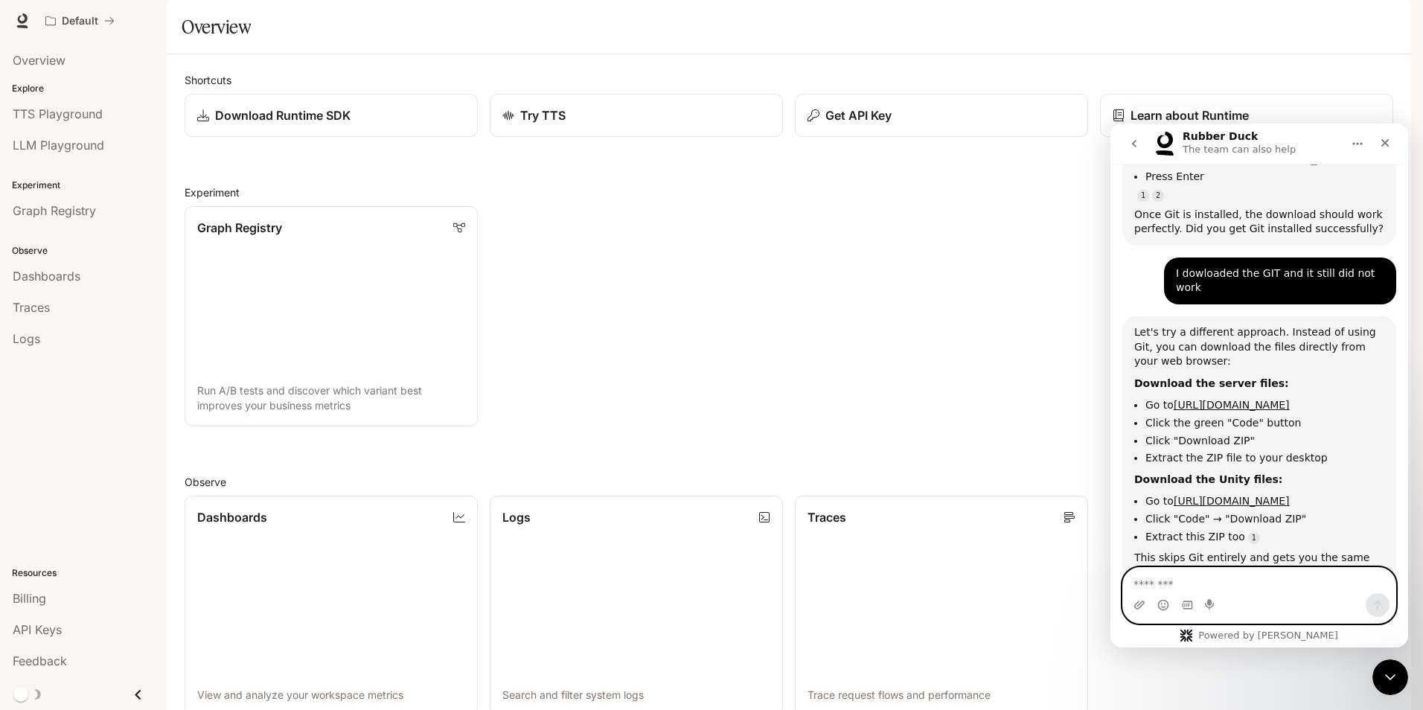
scroll to position [6742, 0]
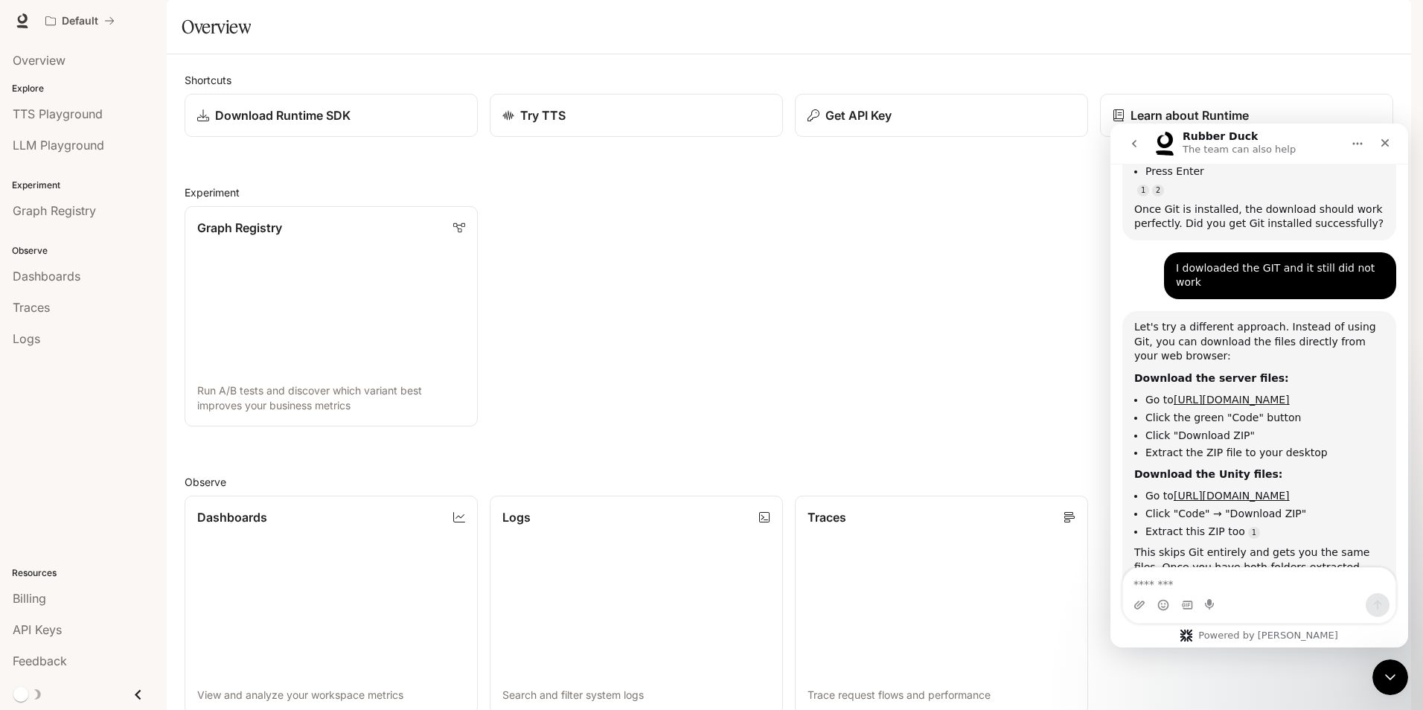
click at [1246, 394] on link "[URL][DOMAIN_NAME]" at bounding box center [1232, 400] width 116 height 12
click at [1290, 490] on link "[URL][DOMAIN_NAME]" at bounding box center [1232, 496] width 116 height 12
click at [1239, 566] on div "Let's try a different approach. Instead of using Git, you can download the file…" at bounding box center [1259, 489] width 274 height 357
click at [1175, 578] on textarea "Message…" at bounding box center [1259, 580] width 272 height 25
type textarea "**********"
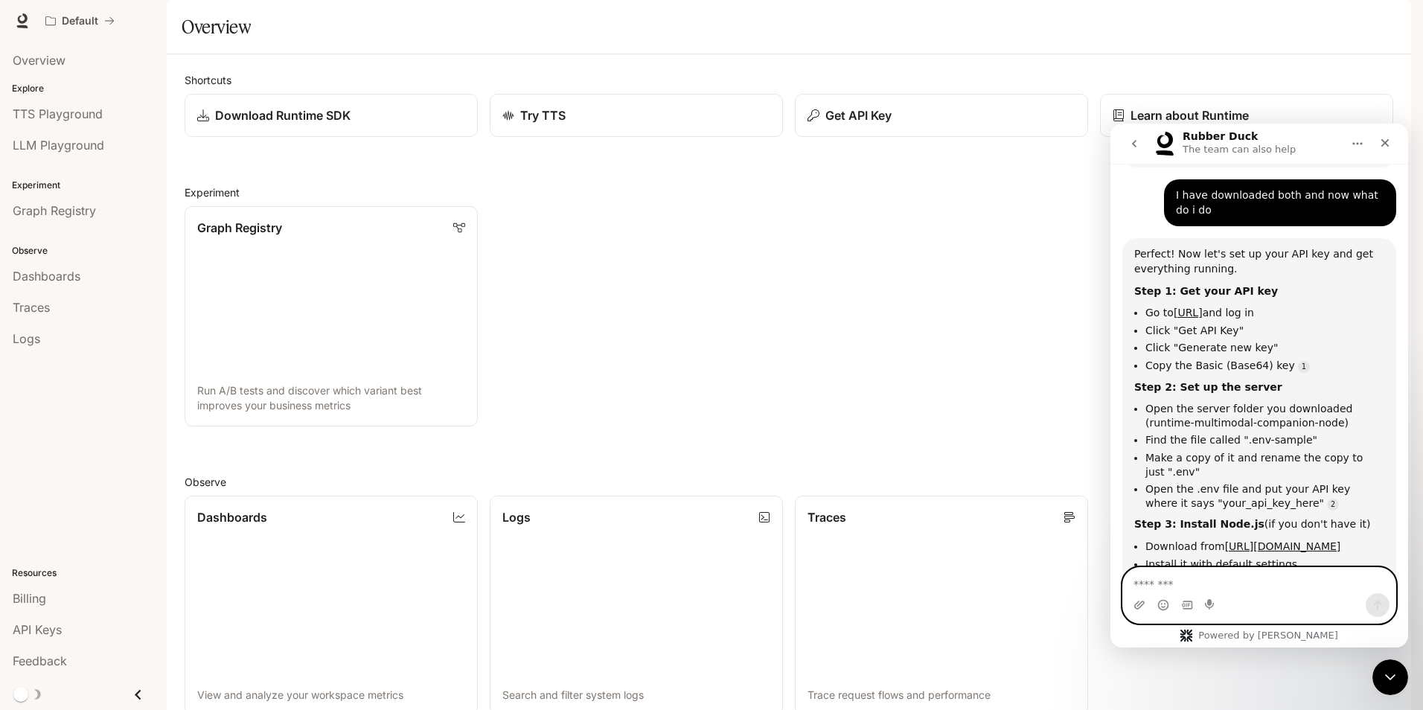
scroll to position [7140, 0]
